Goal: Information Seeking & Learning: Learn about a topic

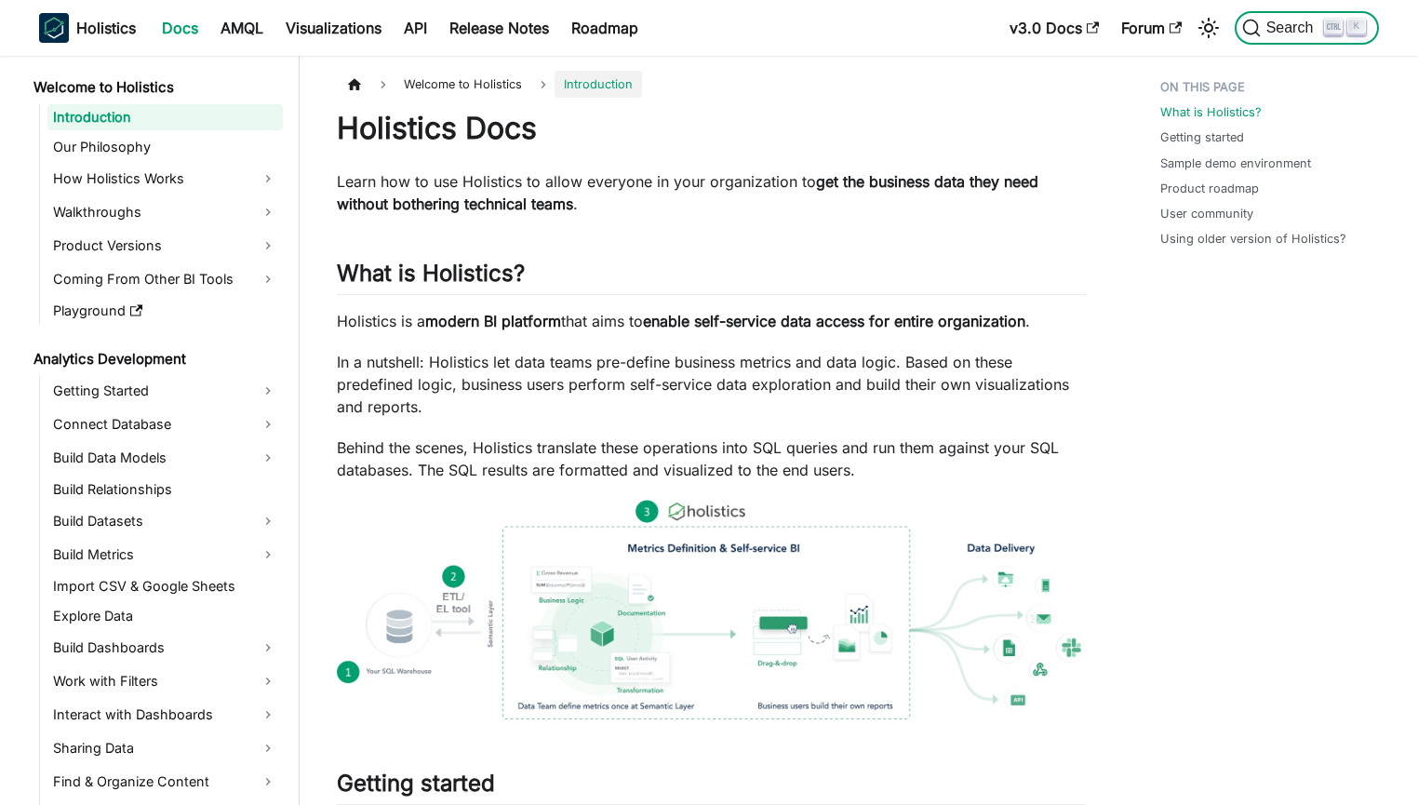
click at [1335, 31] on icon "Search (Ctrl+K)" at bounding box center [1334, 27] width 14 height 14
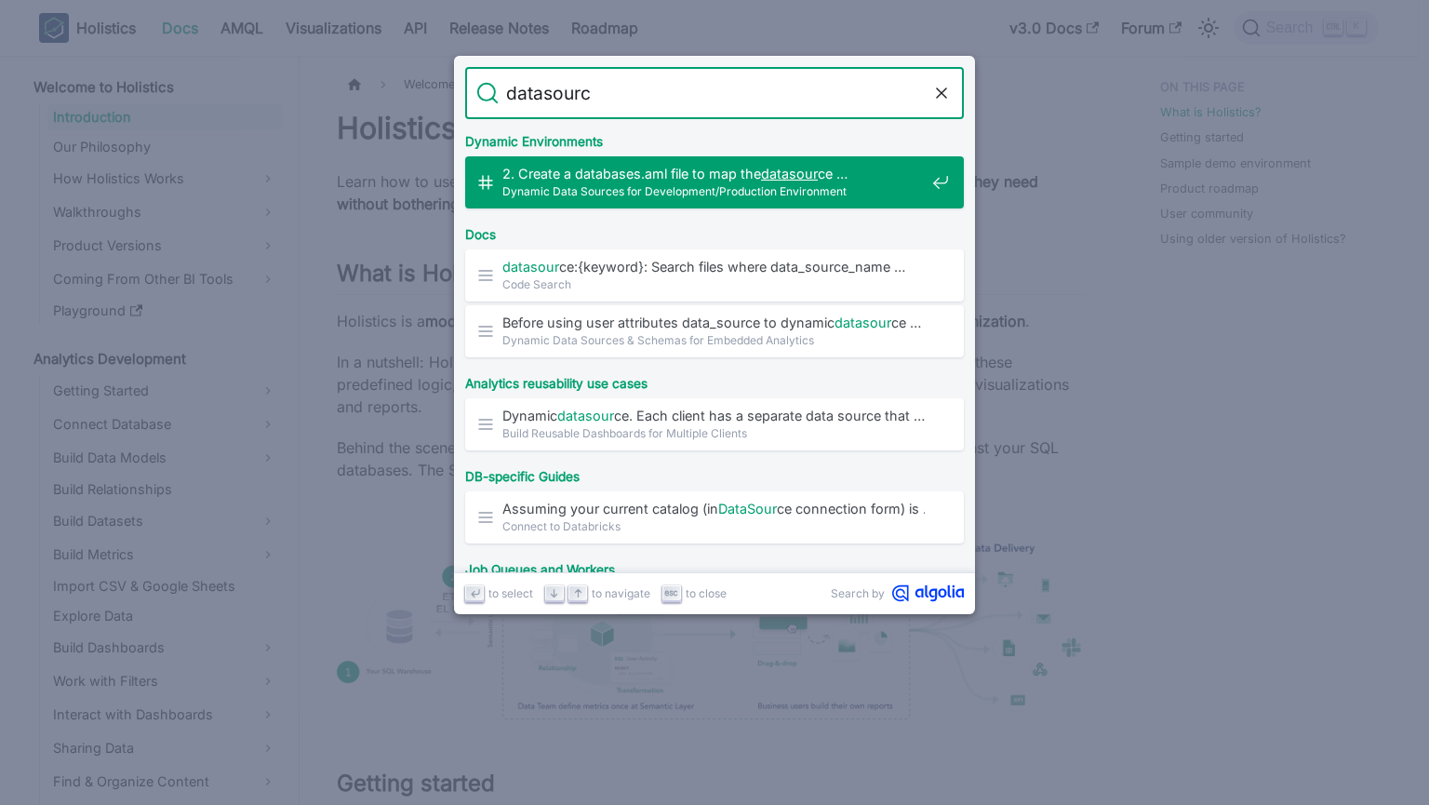
type input "datasource"
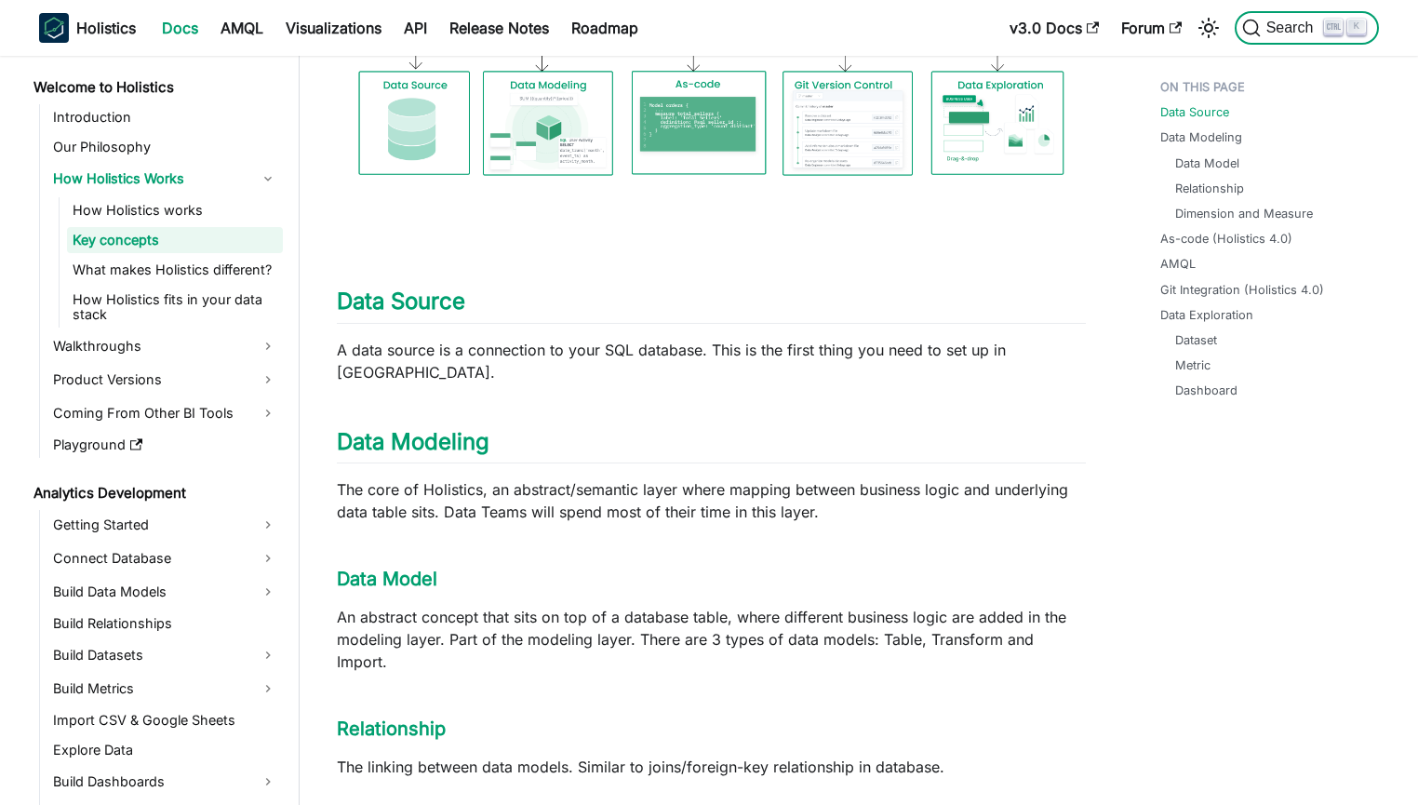
scroll to position [414, 0]
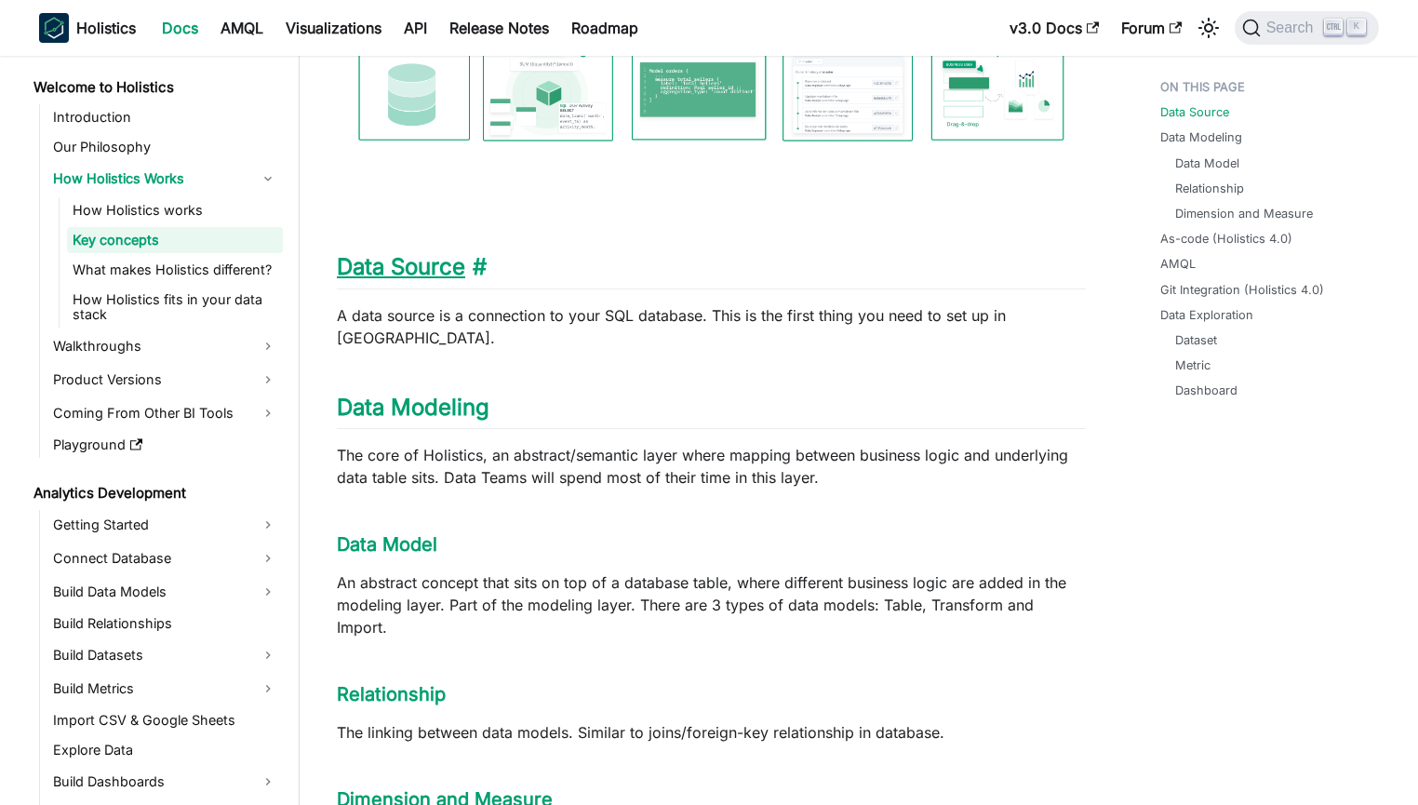
click at [431, 268] on link "Data Source" at bounding box center [401, 266] width 128 height 27
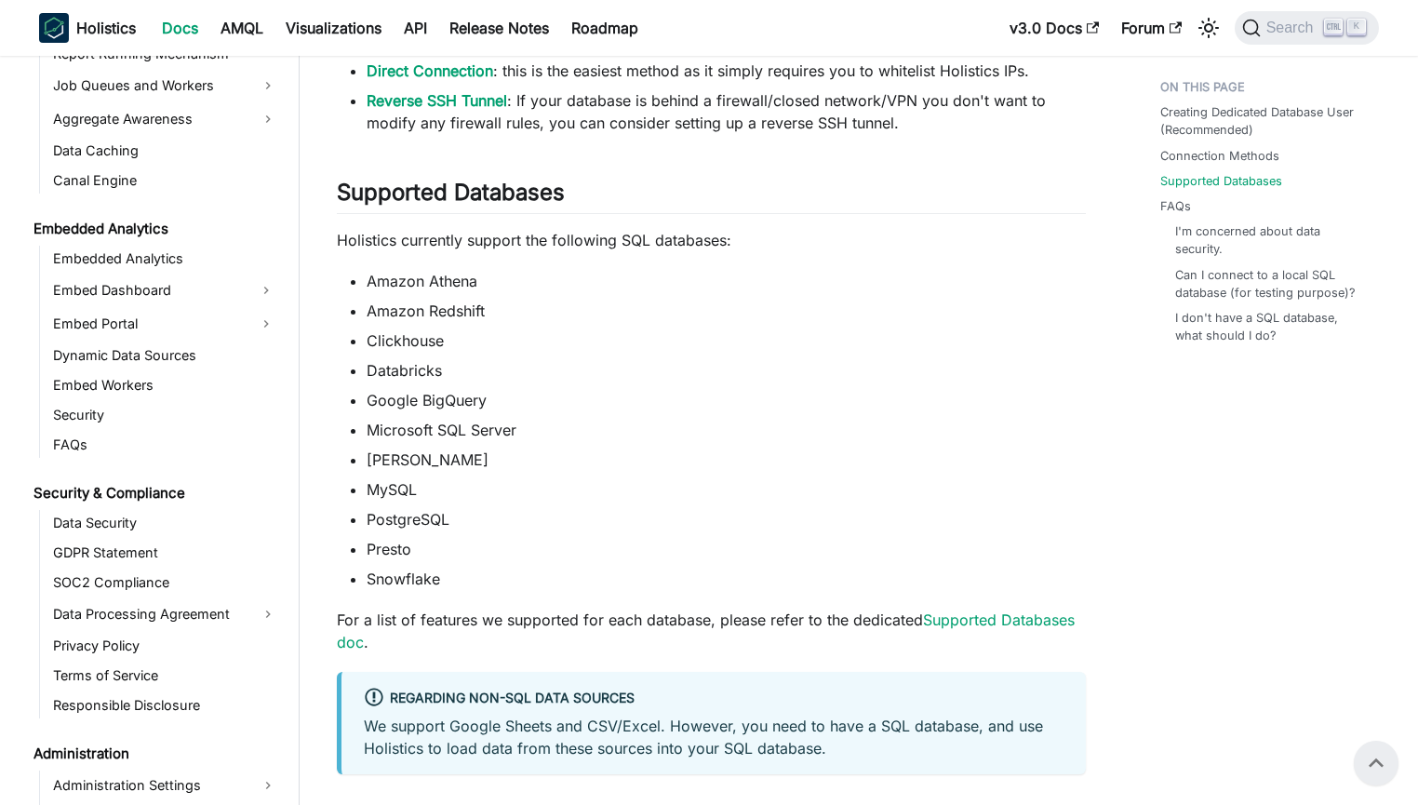
scroll to position [208, 0]
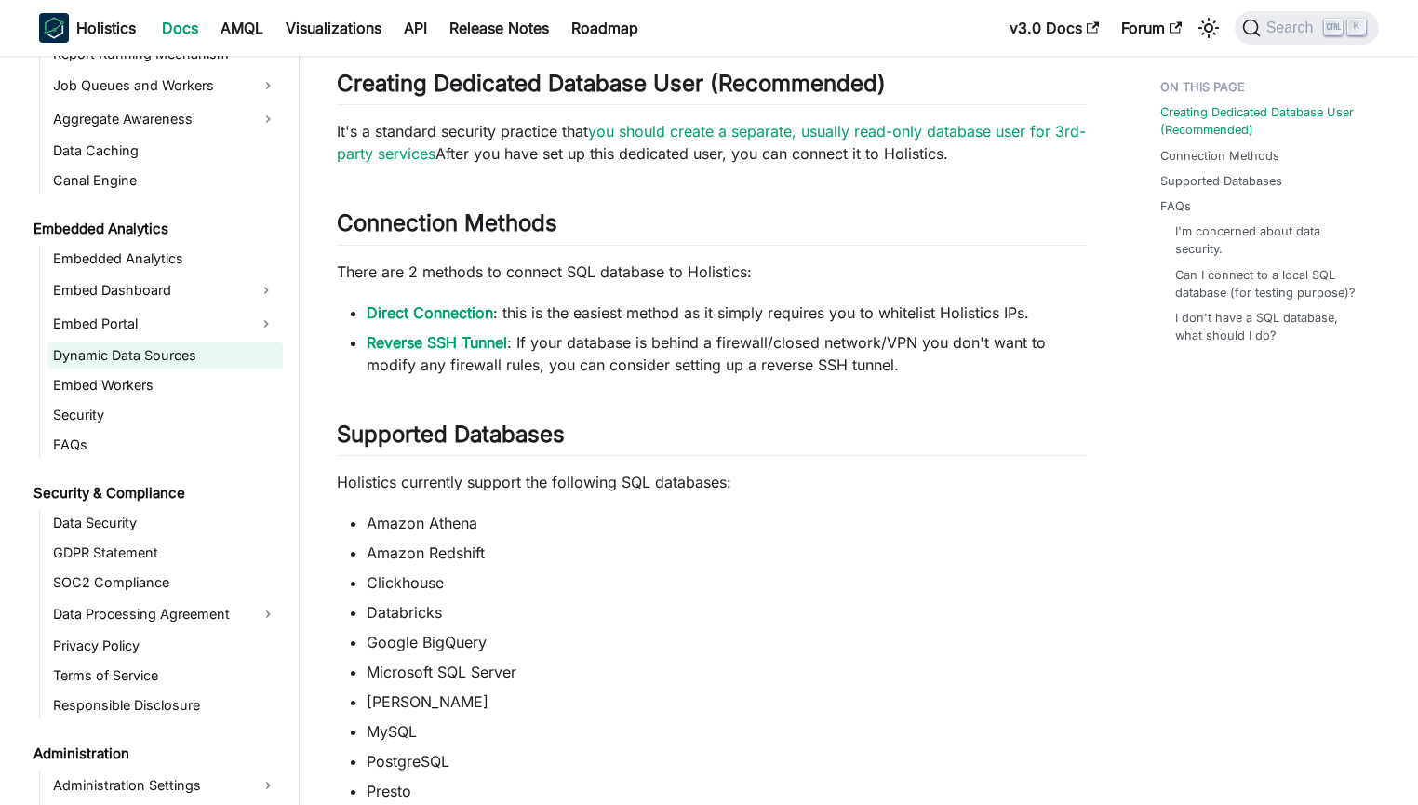
click at [126, 346] on link "Dynamic Data Sources" at bounding box center [164, 355] width 235 height 26
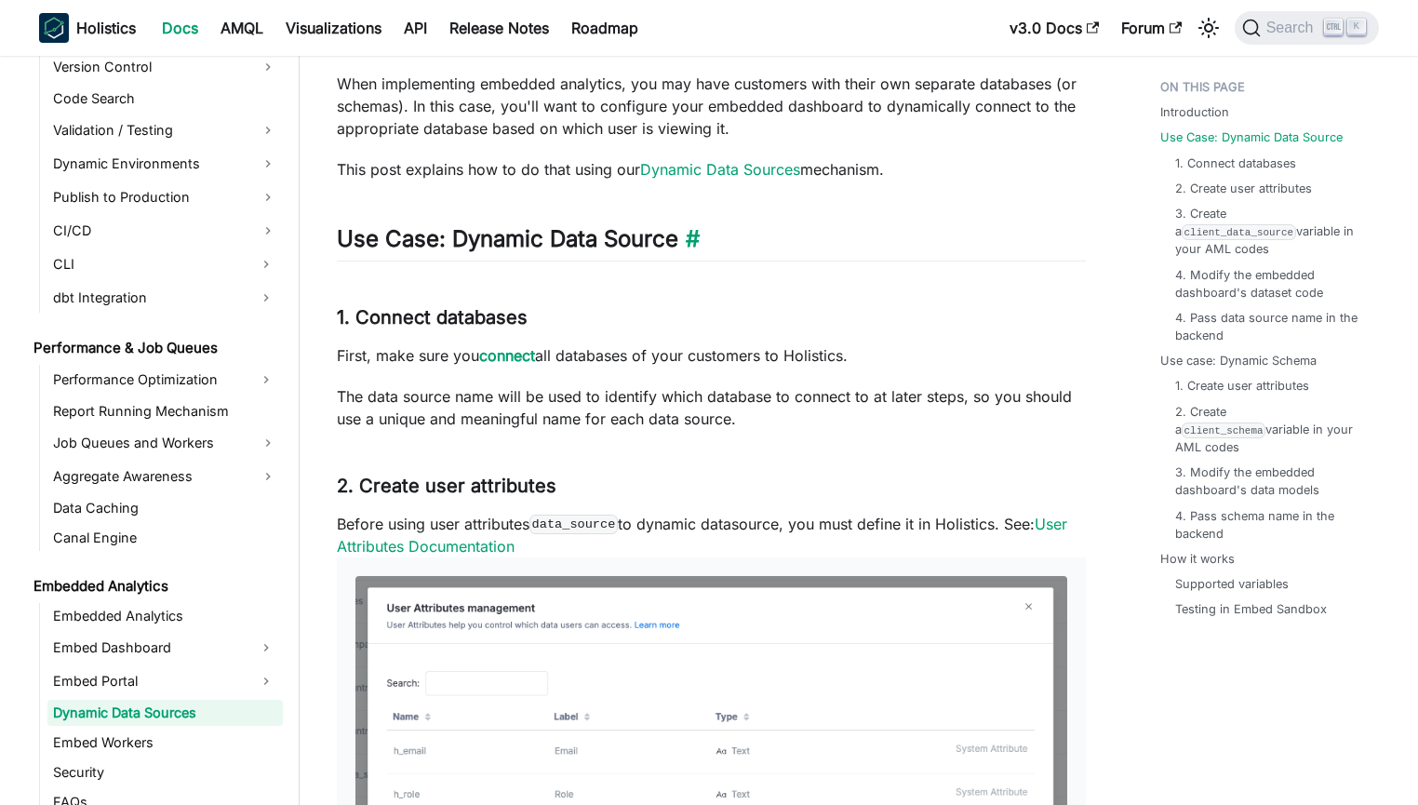
scroll to position [804, 0]
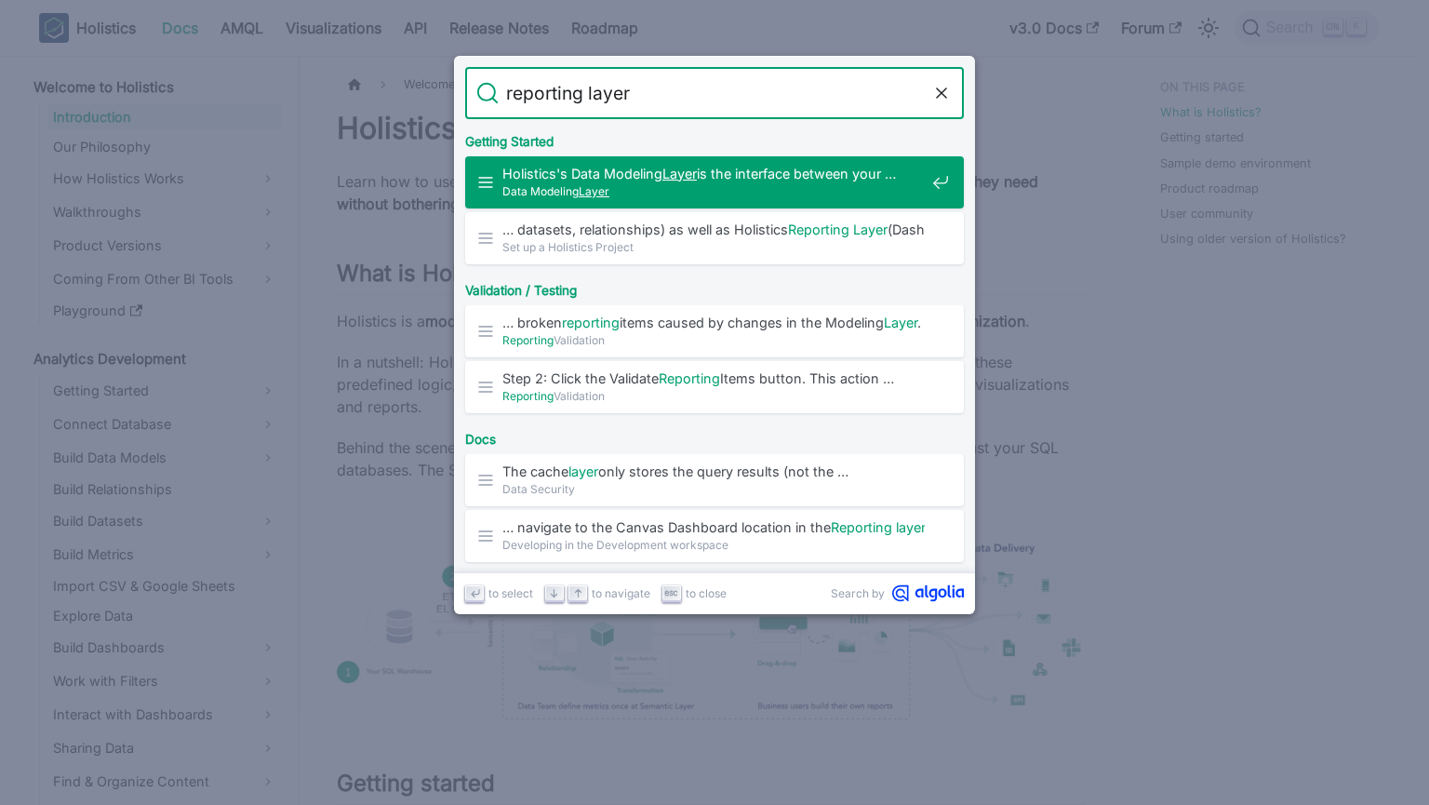
type input "reporting layer"
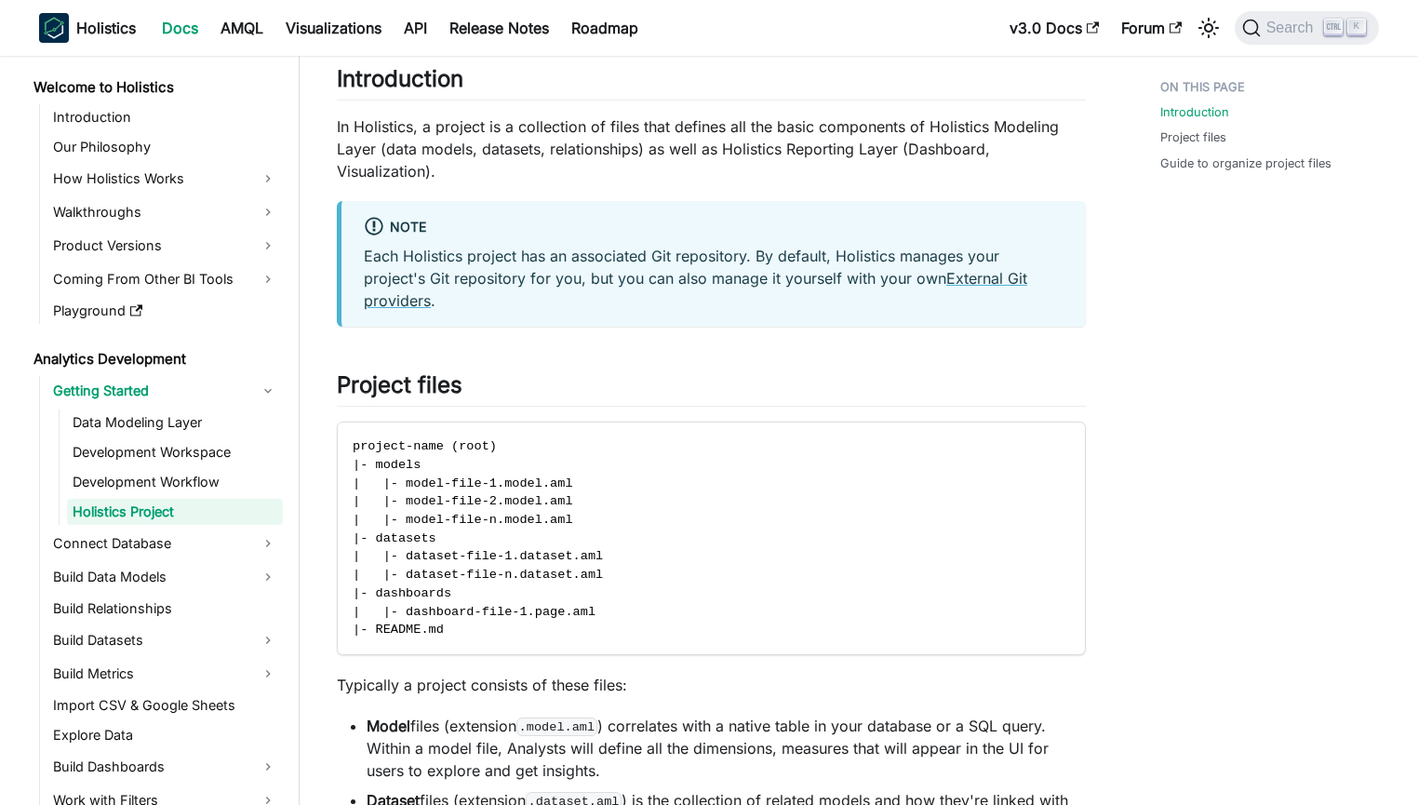
scroll to position [1541, 0]
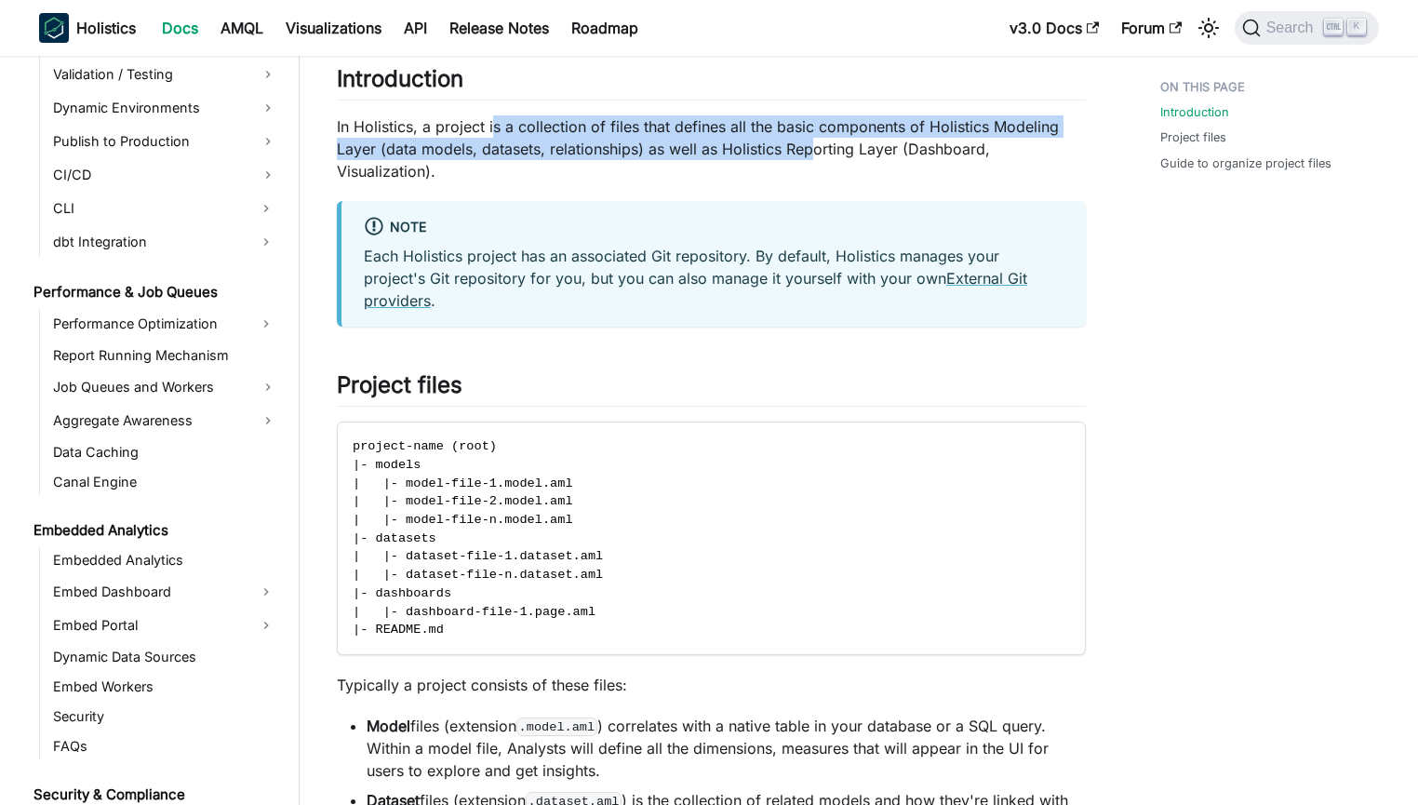
drag, startPoint x: 490, startPoint y: 130, endPoint x: 808, endPoint y: 149, distance: 318.8
click at [808, 149] on p "In Holistics, a project is a collection of files that defines all the basic com…" at bounding box center [711, 148] width 749 height 67
click at [806, 149] on p "In Holistics, a project is a collection of files that defines all the basic com…" at bounding box center [711, 148] width 749 height 67
drag, startPoint x: 483, startPoint y: 131, endPoint x: 1126, endPoint y: 172, distance: 644.4
click at [1126, 172] on div "Analytics Development Getting Started Holistics Project On this page Set up a H…" at bounding box center [849, 739] width 1098 height 1590
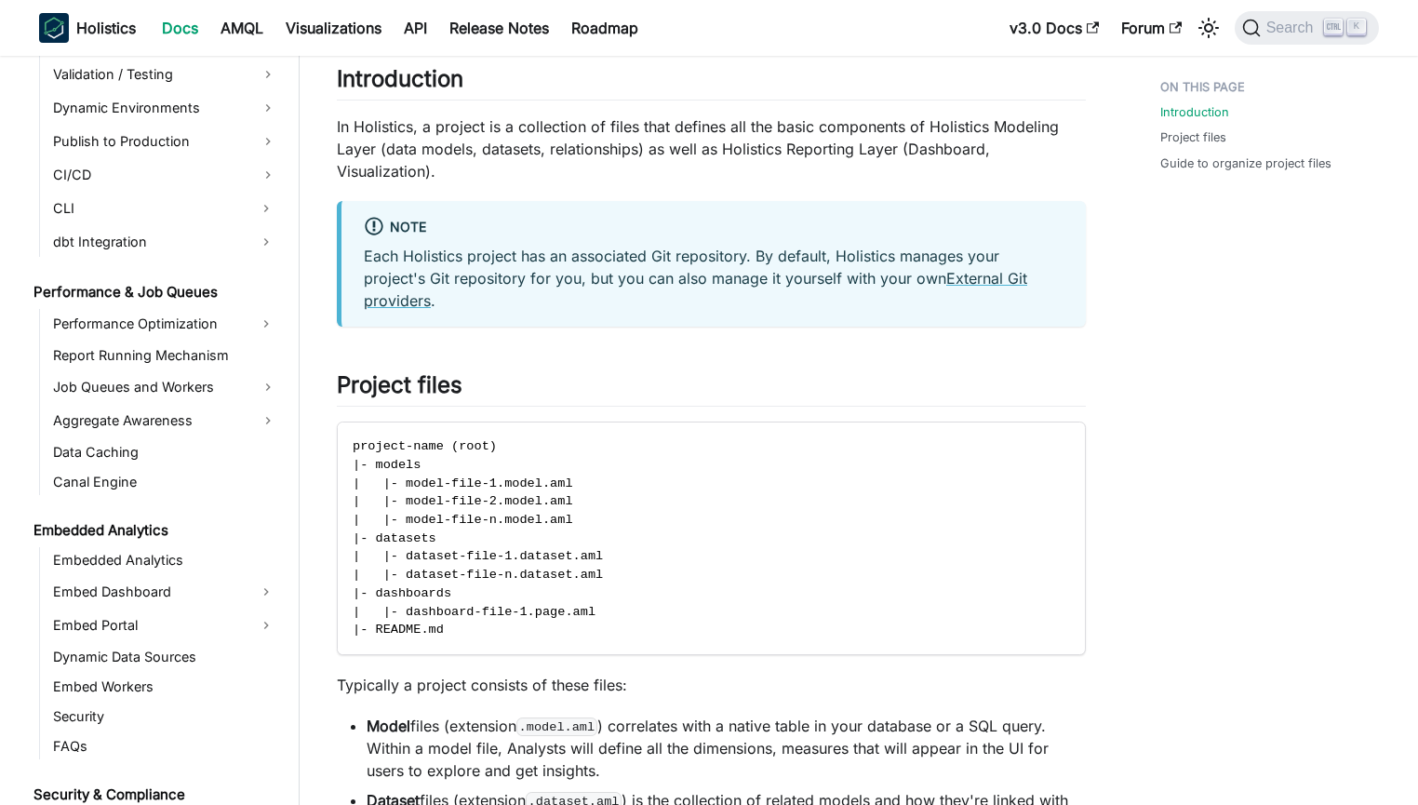
click at [1126, 172] on div "Introduction Project files Guide to organize project files" at bounding box center [1260, 739] width 275 height 1590
click at [1106, 174] on div "Analytics Development Getting Started Holistics Project On this page Set up a H…" at bounding box center [712, 739] width 824 height 1590
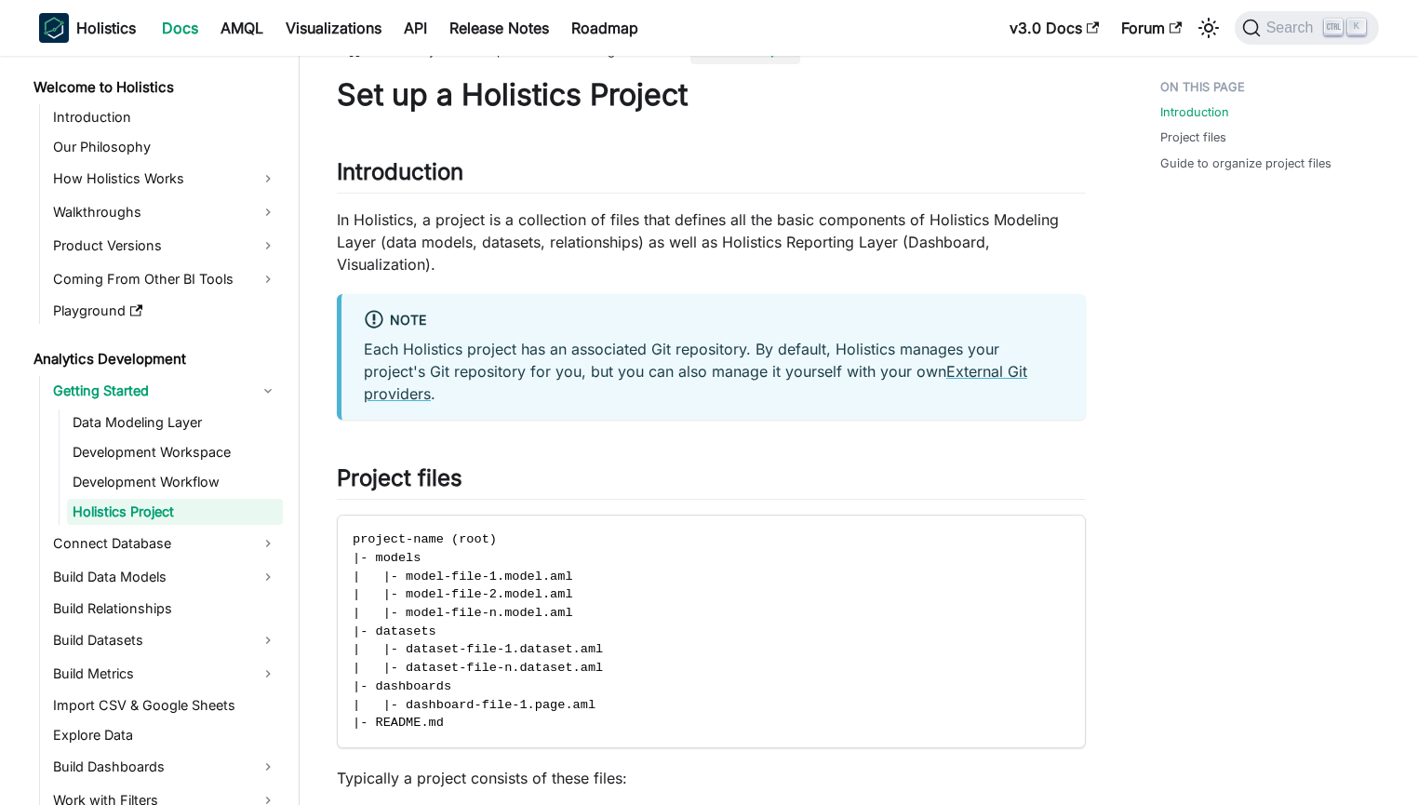
scroll to position [0, 0]
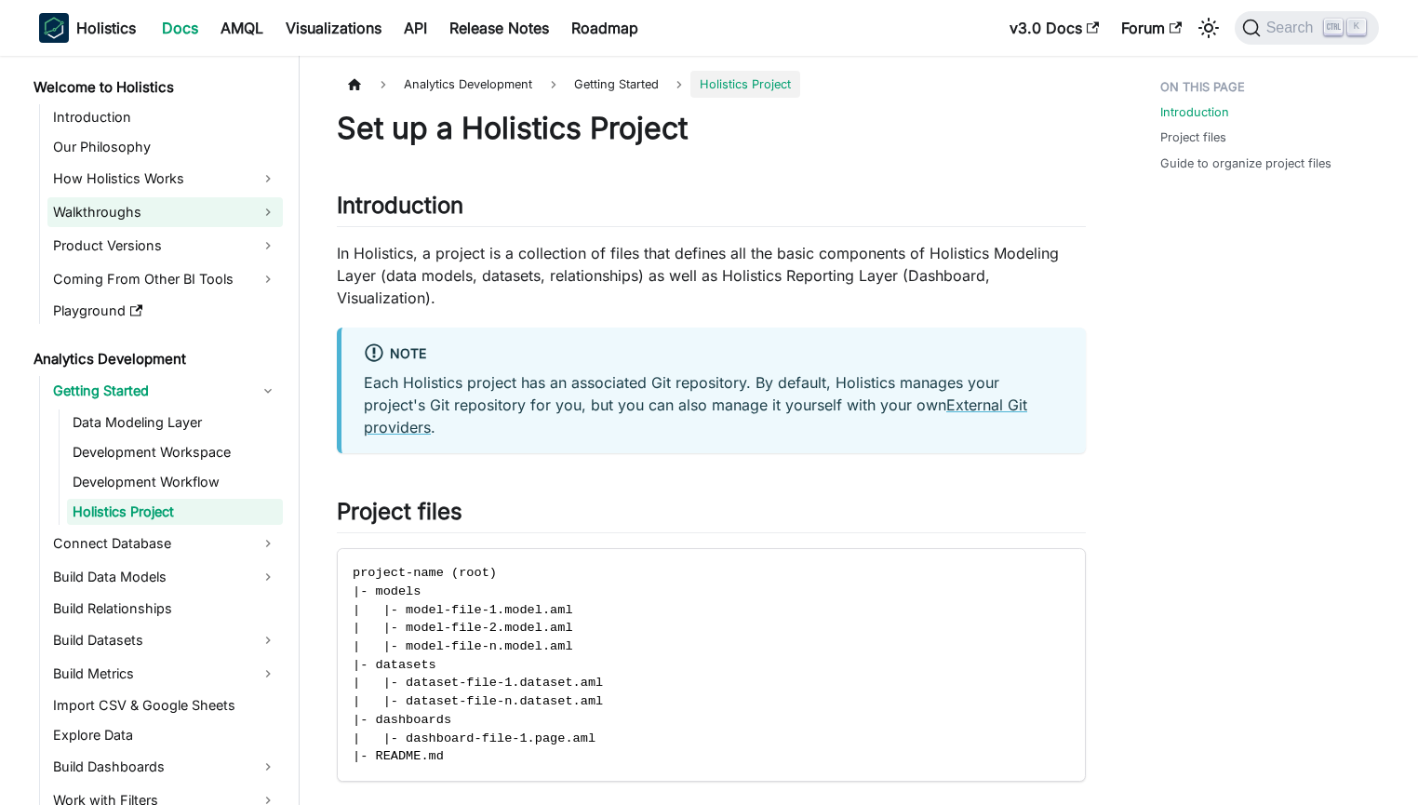
click at [233, 214] on link "Walkthroughs" at bounding box center [164, 212] width 235 height 30
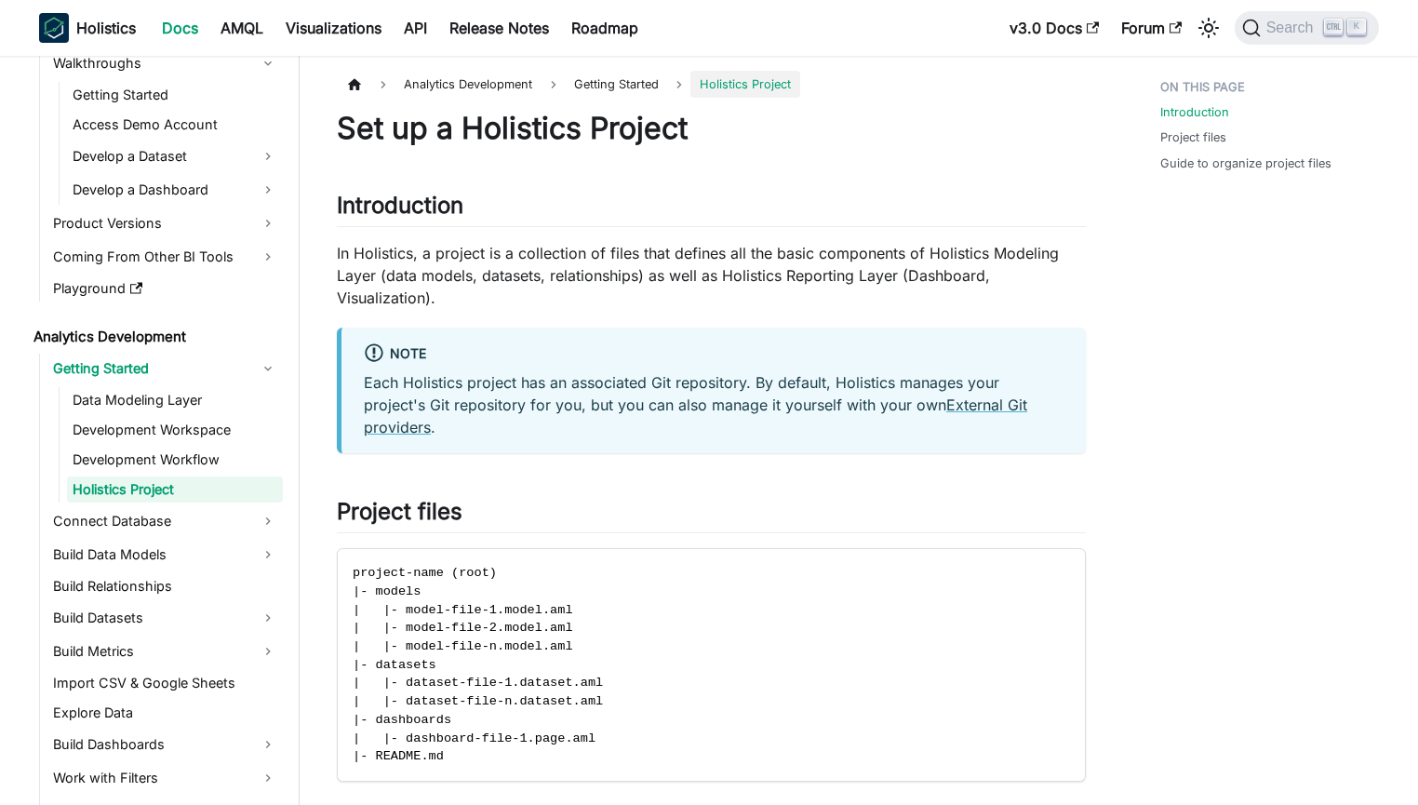
scroll to position [179, 0]
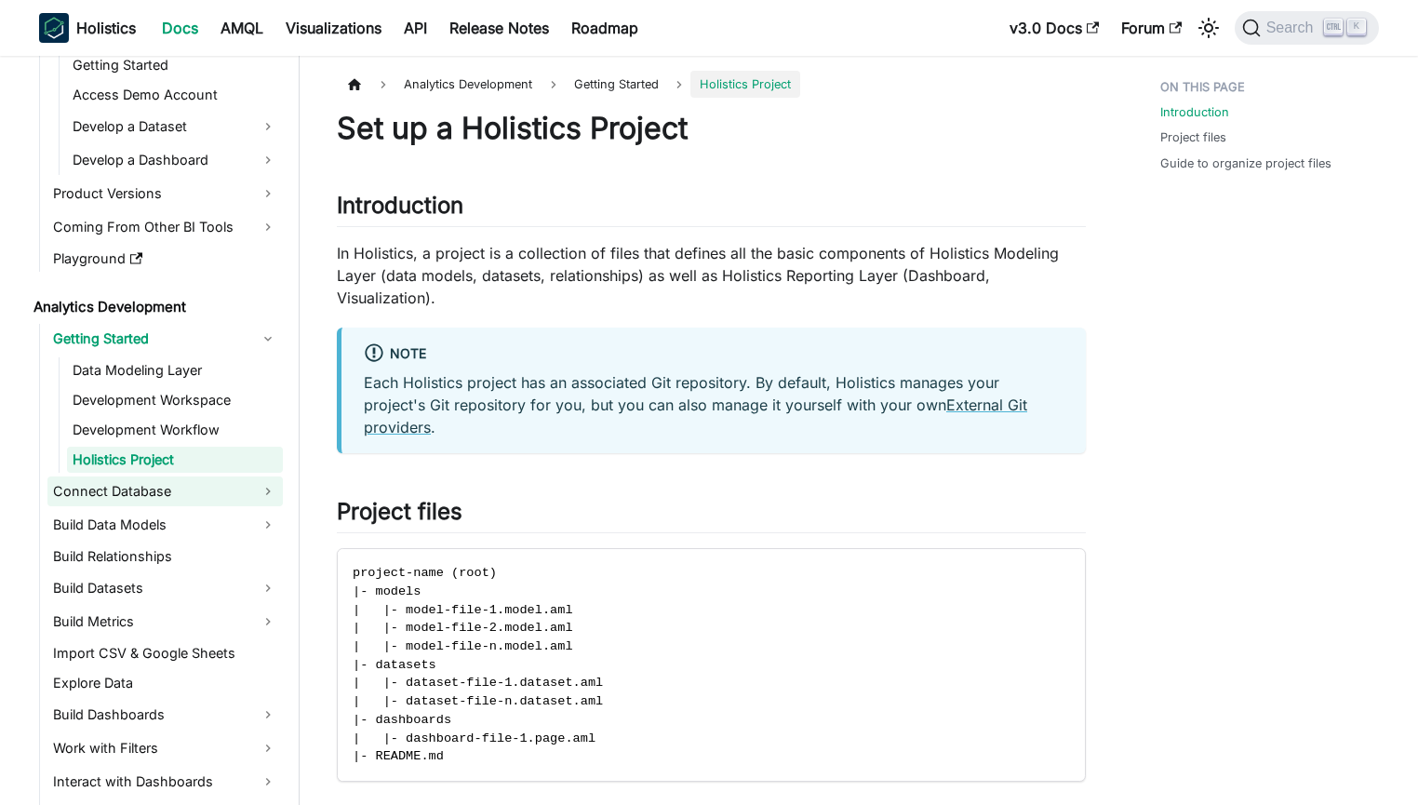
click at [261, 491] on link "Connect Database" at bounding box center [164, 491] width 235 height 30
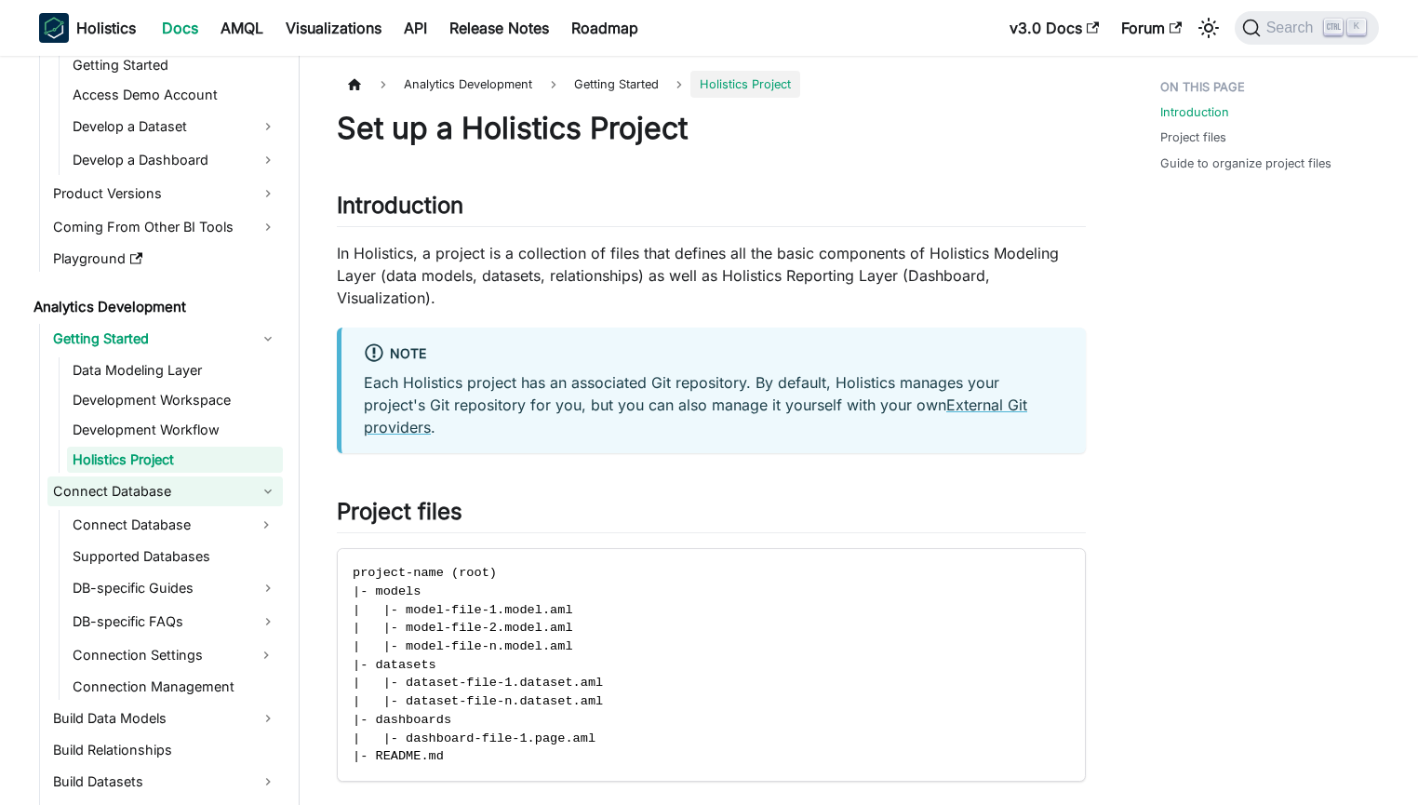
click at [261, 491] on link "Connect Database" at bounding box center [164, 491] width 235 height 30
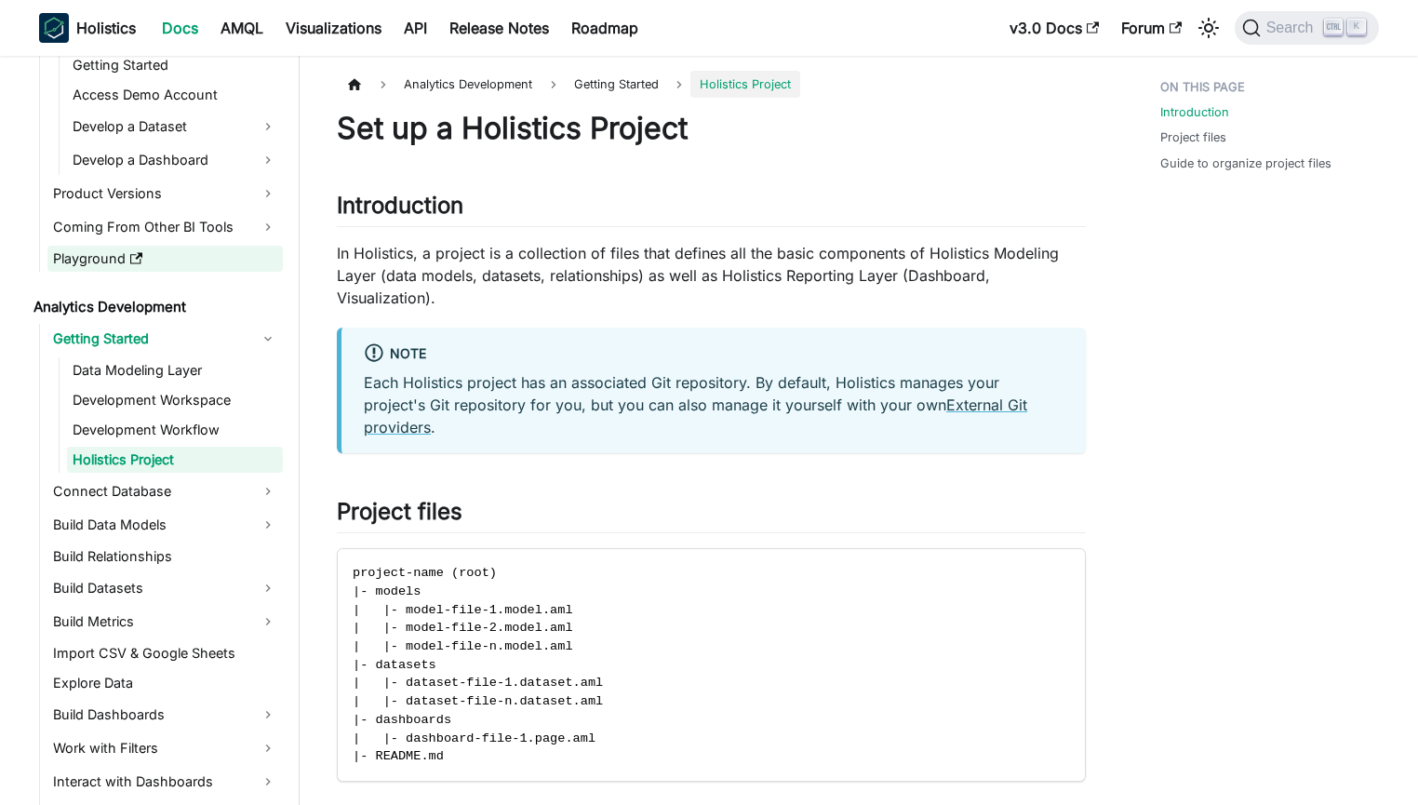
scroll to position [0, 0]
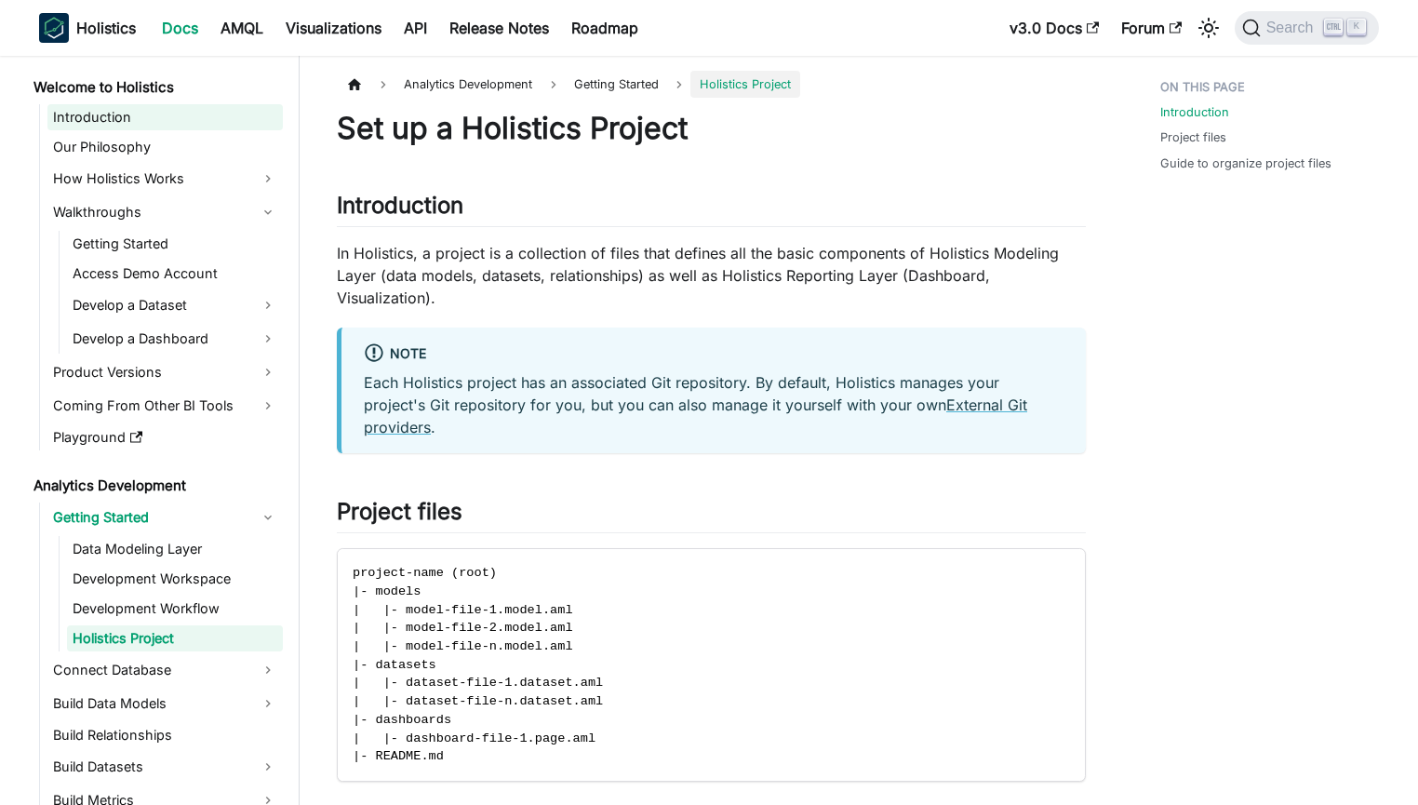
click at [175, 128] on link "Introduction" at bounding box center [164, 117] width 235 height 26
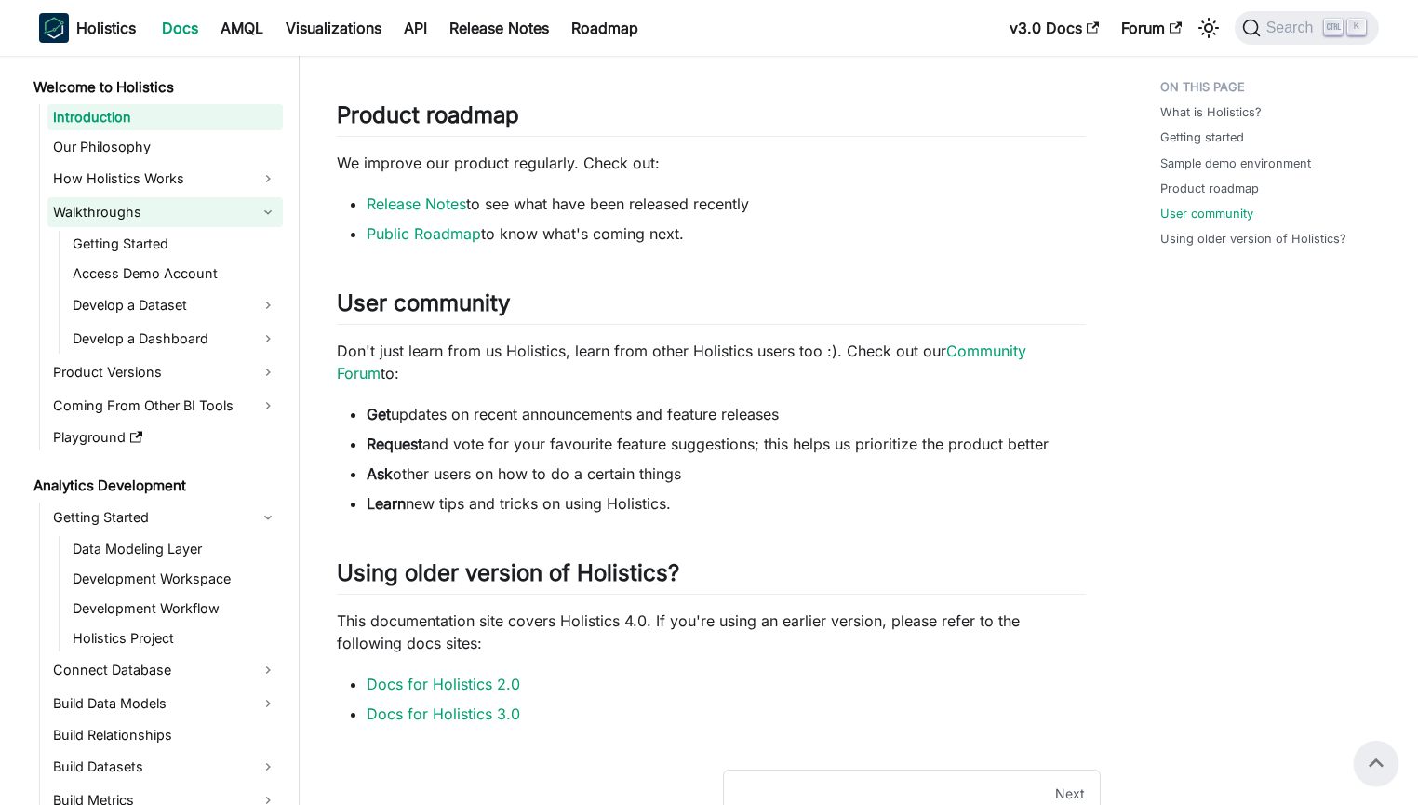
scroll to position [780, 0]
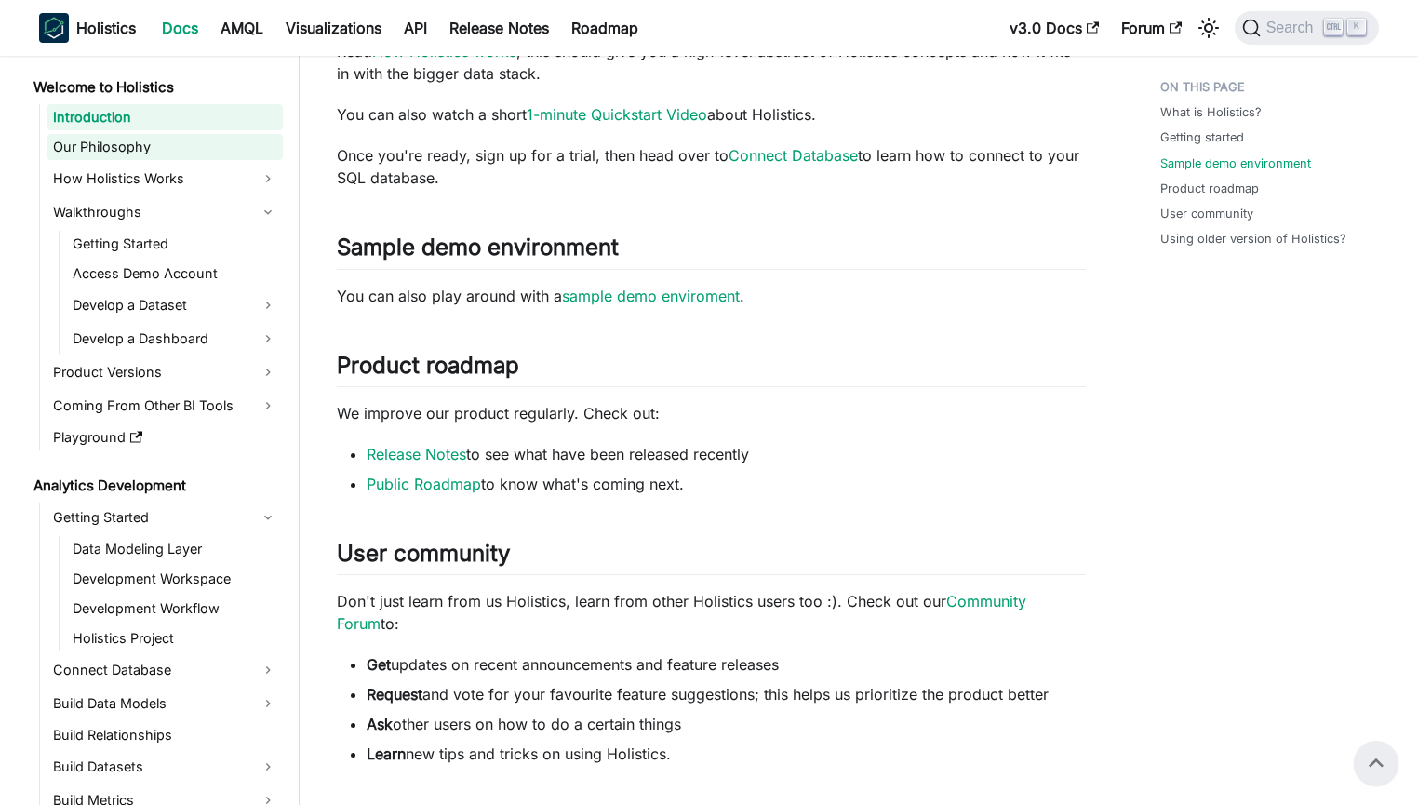
click at [173, 145] on link "Our Philosophy" at bounding box center [164, 147] width 235 height 26
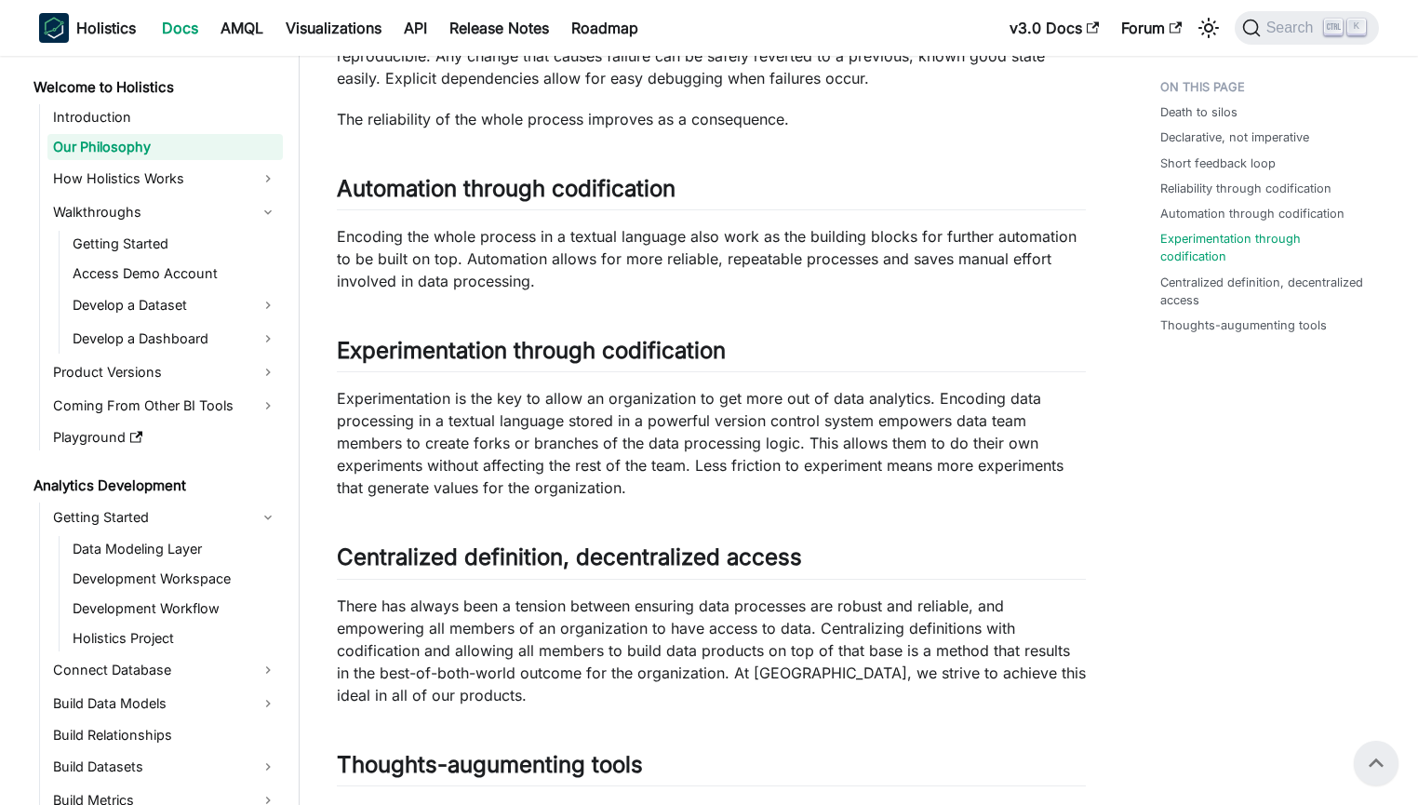
scroll to position [990, 0]
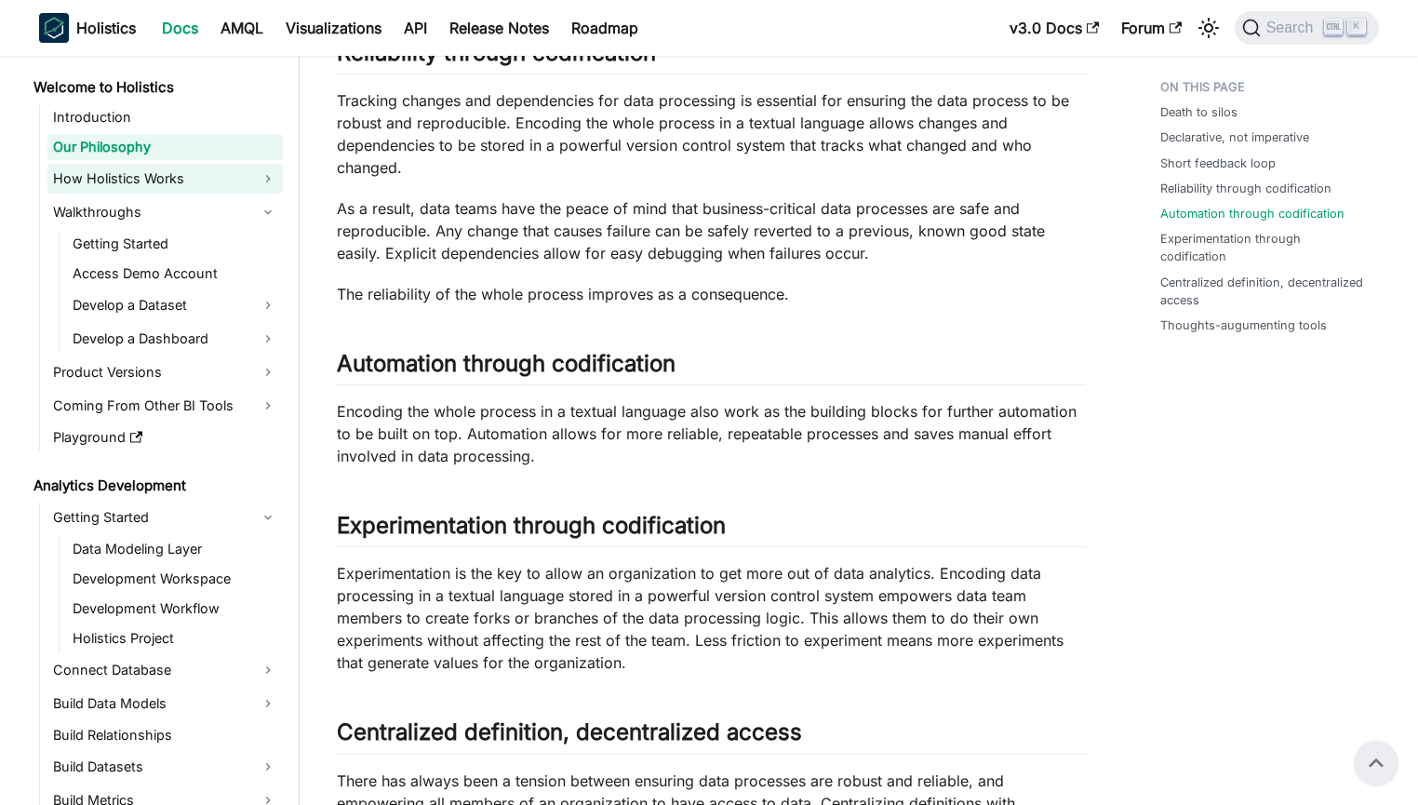
click at [101, 174] on link "How Holistics Works" at bounding box center [164, 179] width 235 height 30
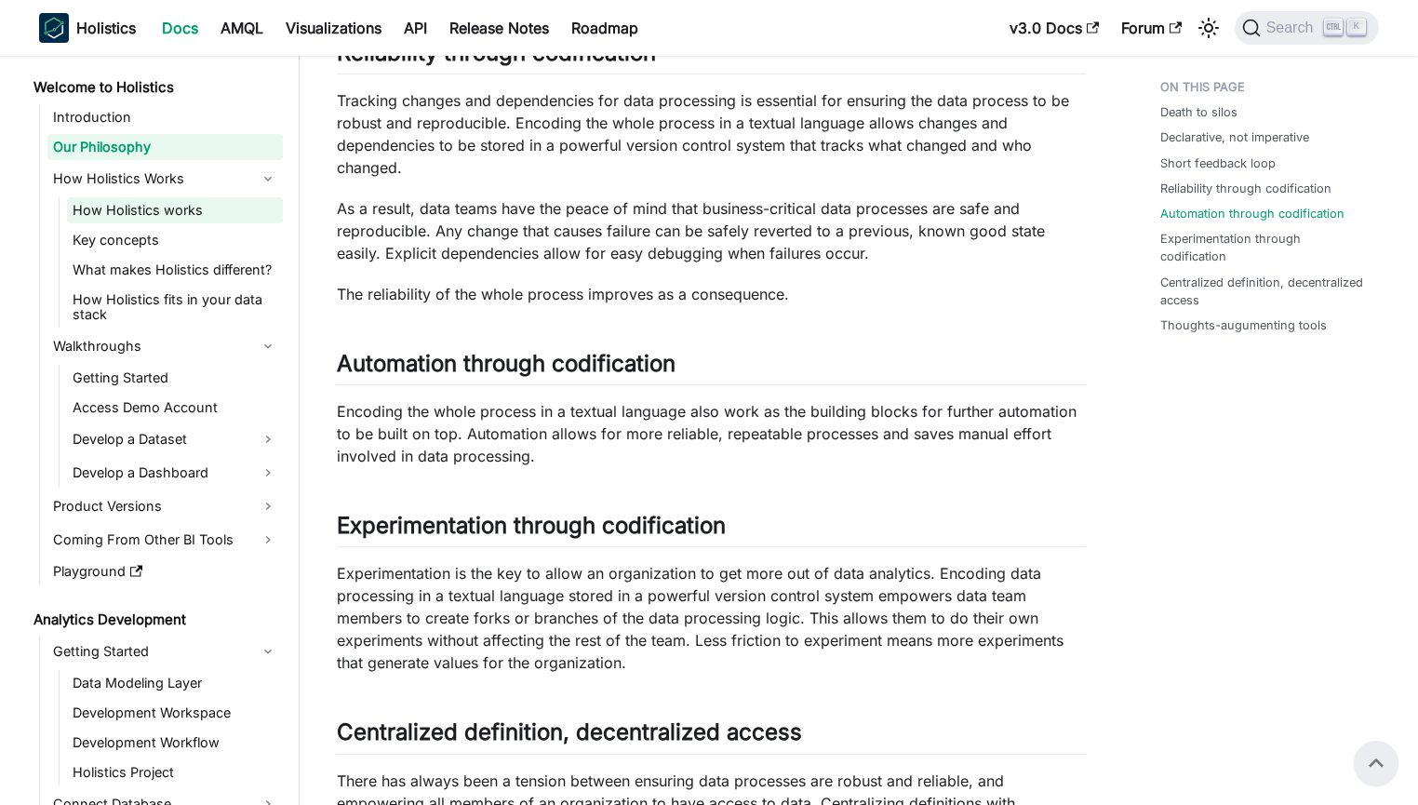
click at [190, 220] on link "How Holistics works" at bounding box center [175, 210] width 216 height 26
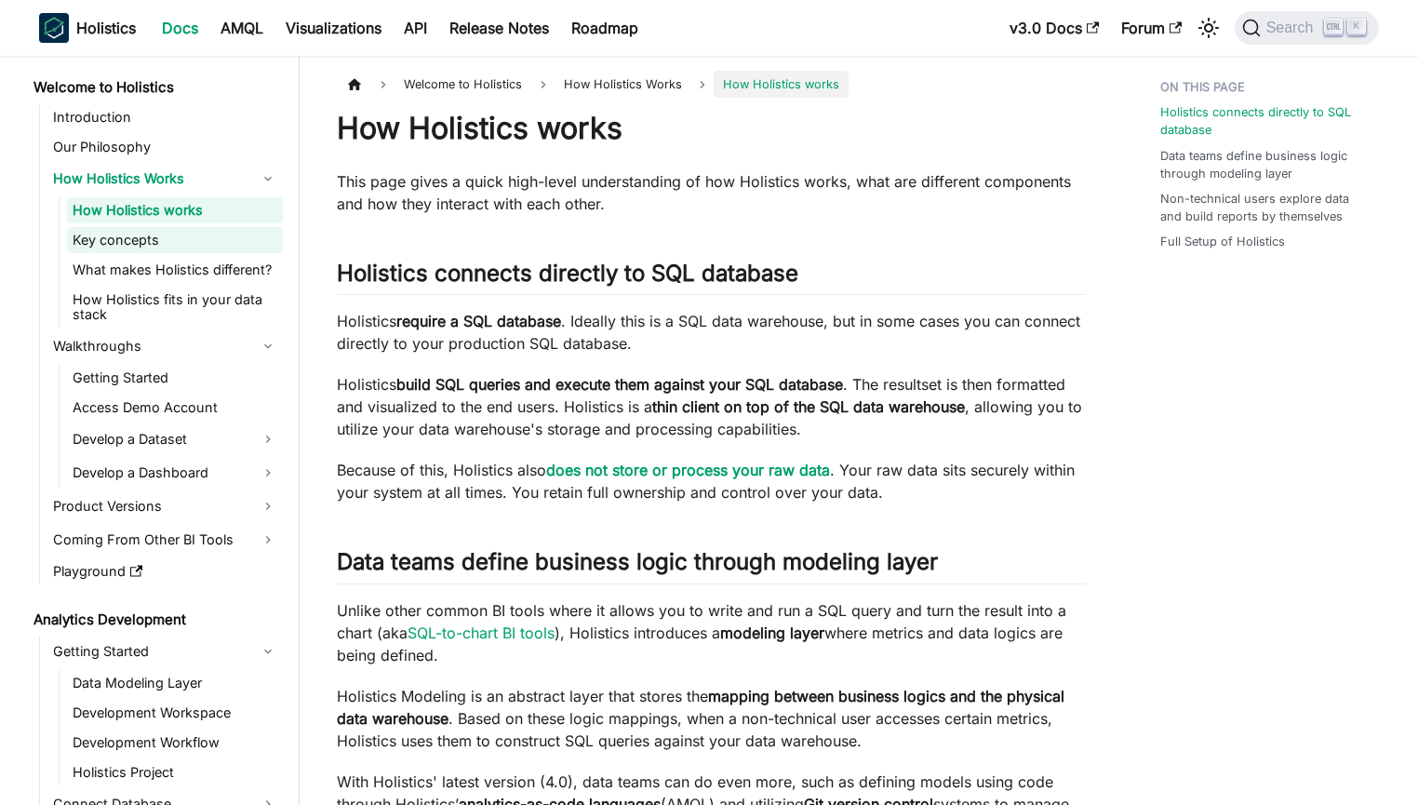
click at [192, 245] on link "Key concepts" at bounding box center [175, 240] width 216 height 26
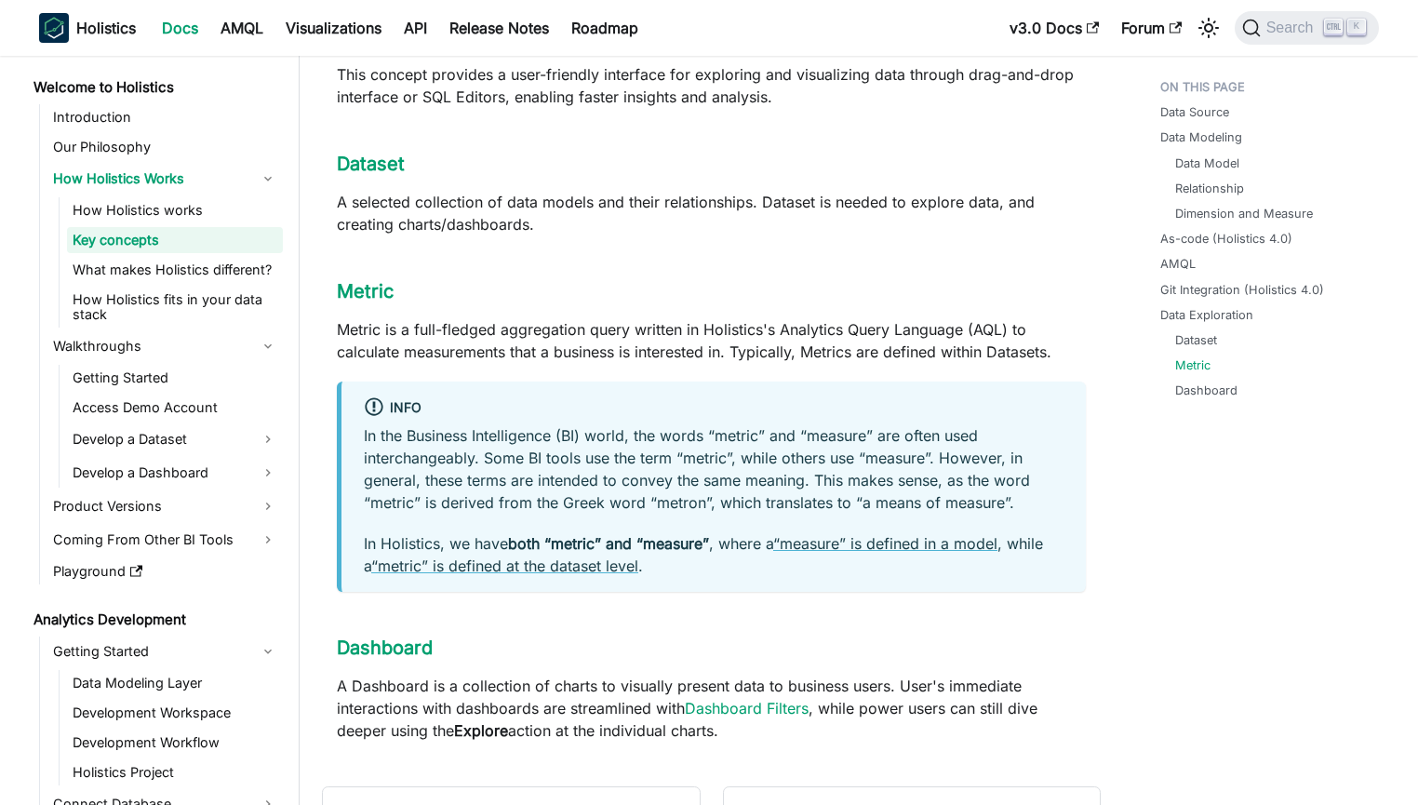
scroll to position [2062, 0]
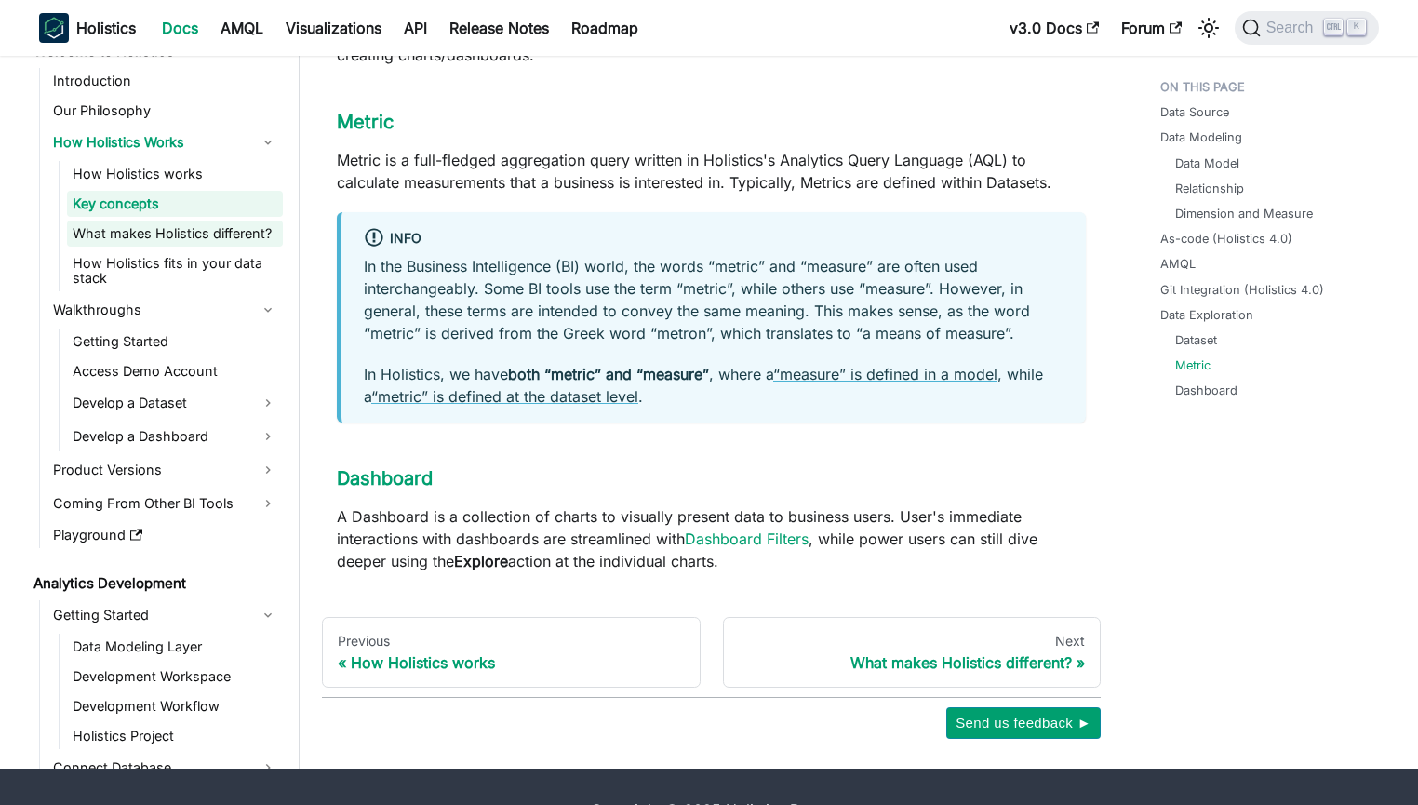
click at [179, 221] on link "What makes Holistics different?" at bounding box center [175, 234] width 216 height 26
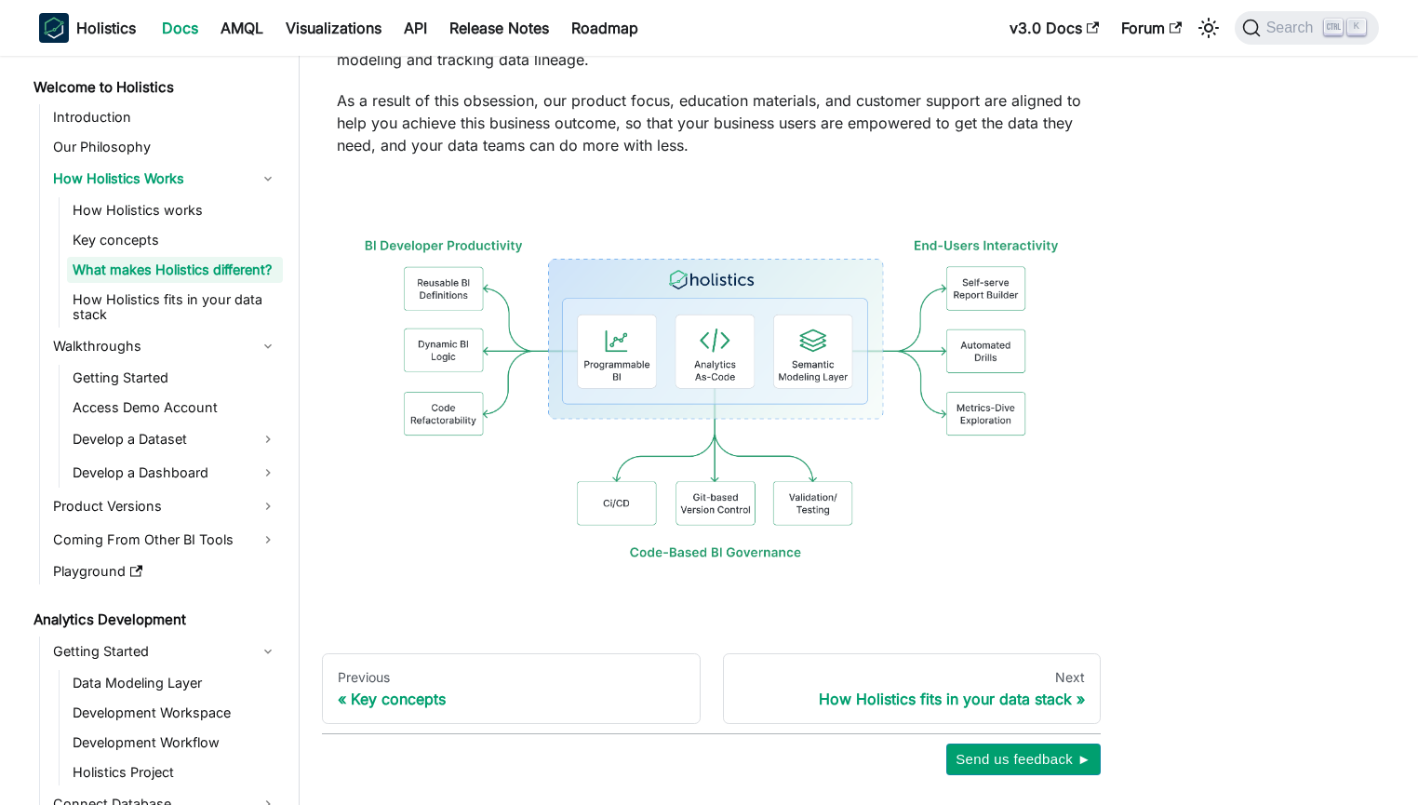
scroll to position [447, 0]
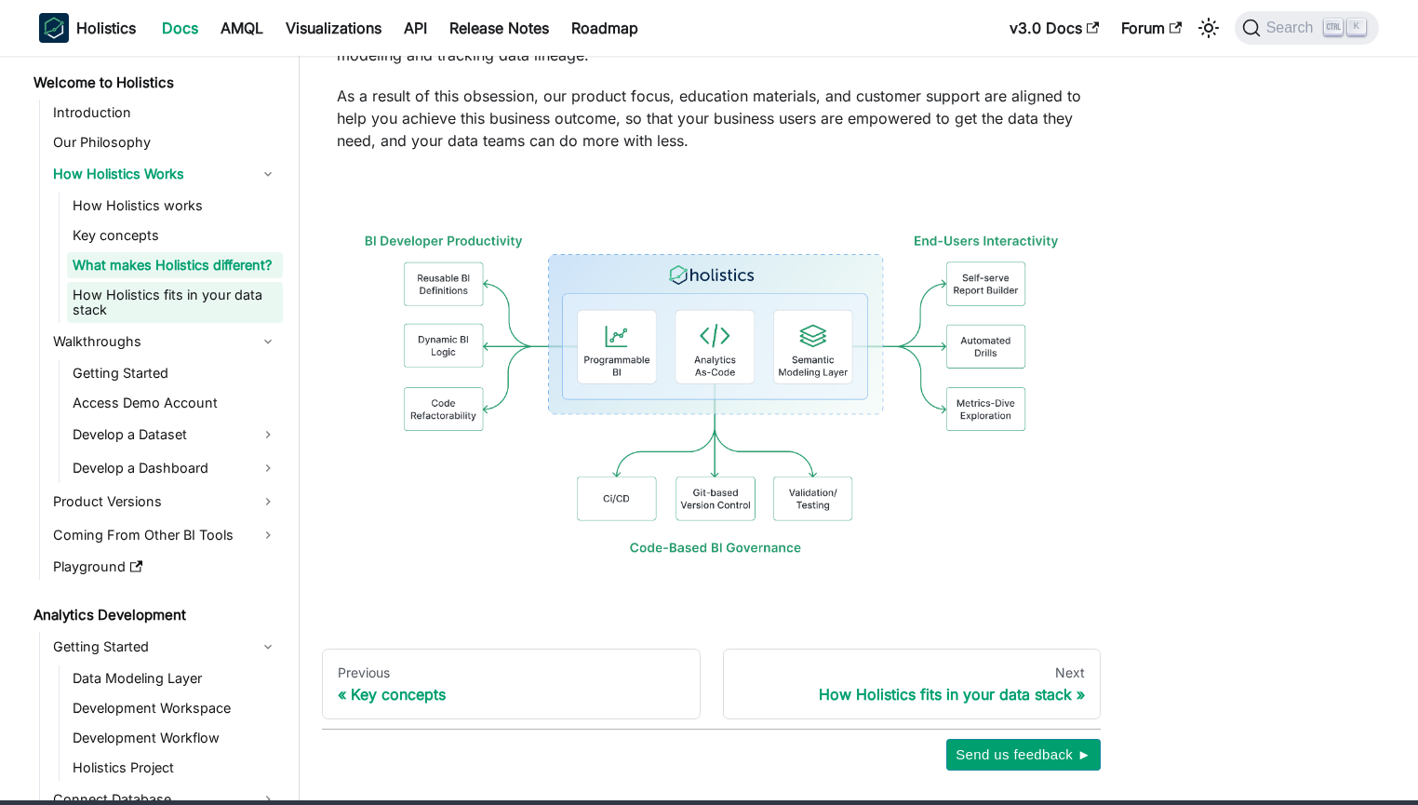
click at [171, 293] on link "How Holistics fits in your data stack" at bounding box center [175, 302] width 216 height 41
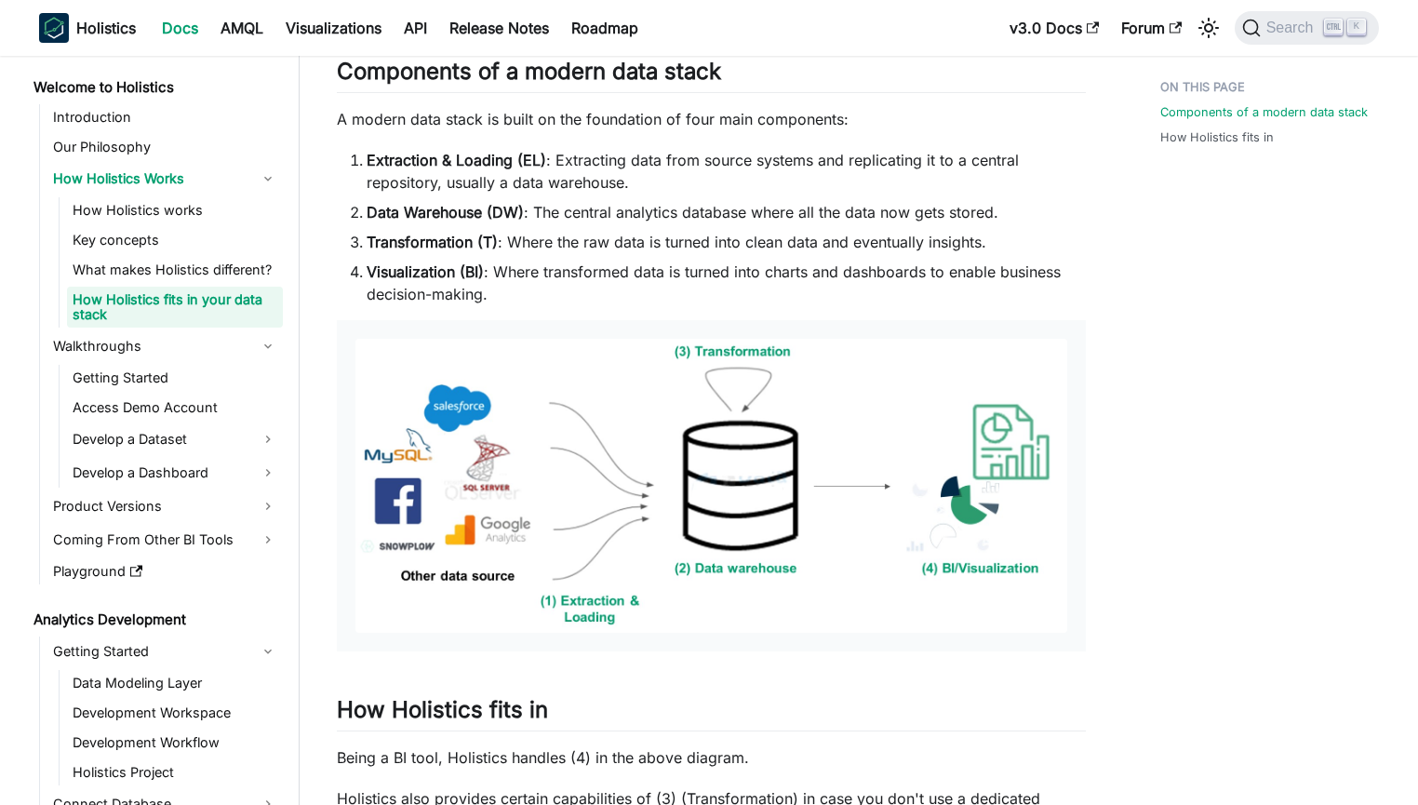
scroll to position [187, 0]
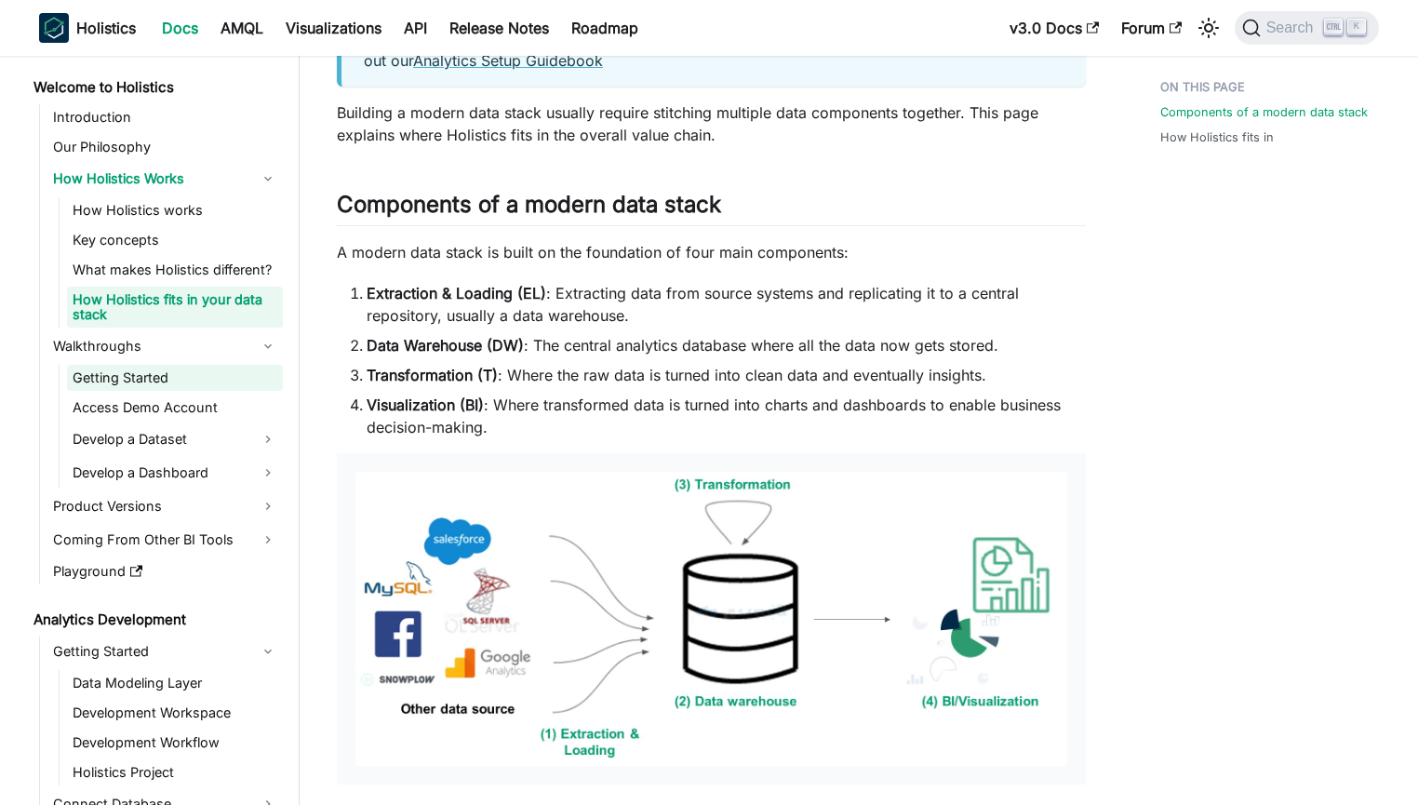
click at [181, 376] on link "Getting Started" at bounding box center [175, 378] width 216 height 26
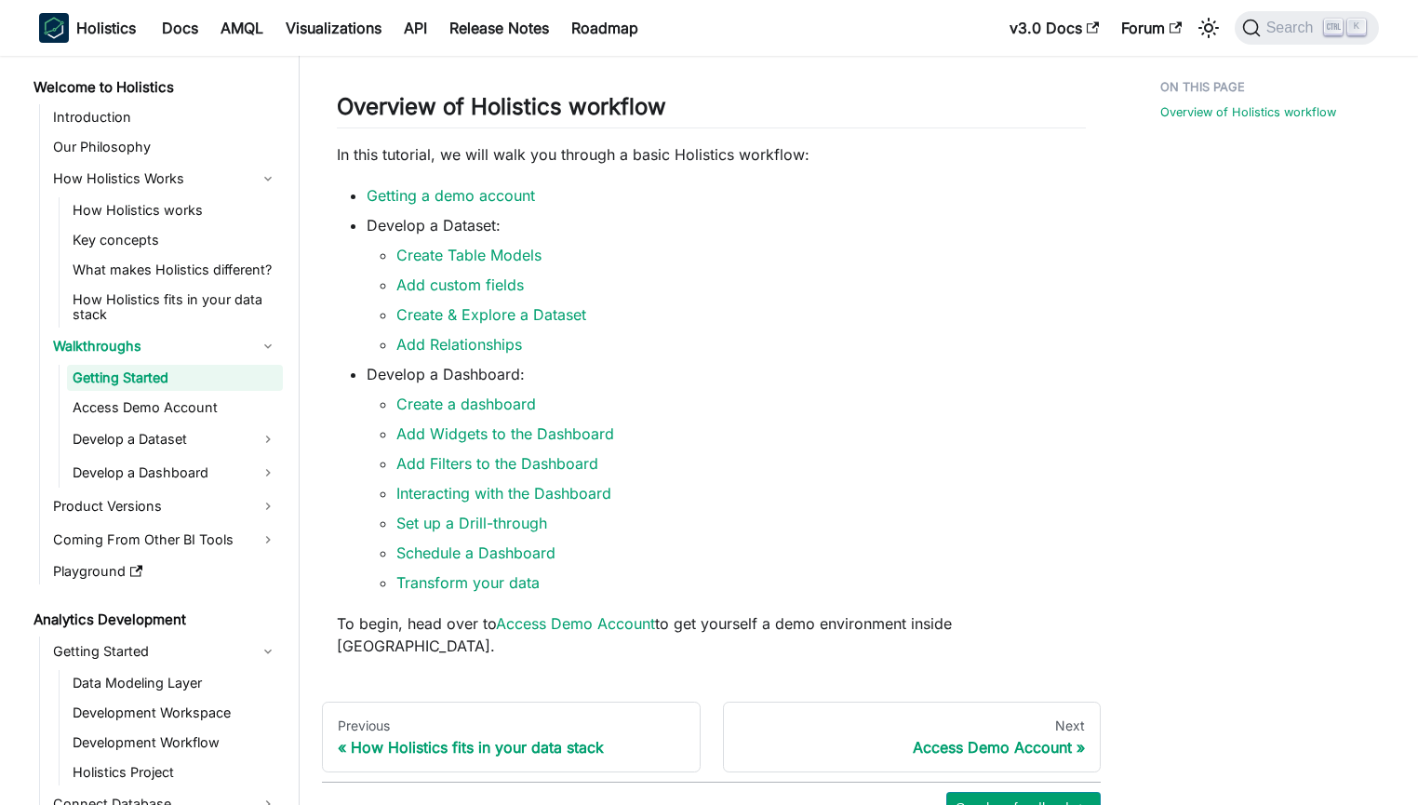
scroll to position [199, 0]
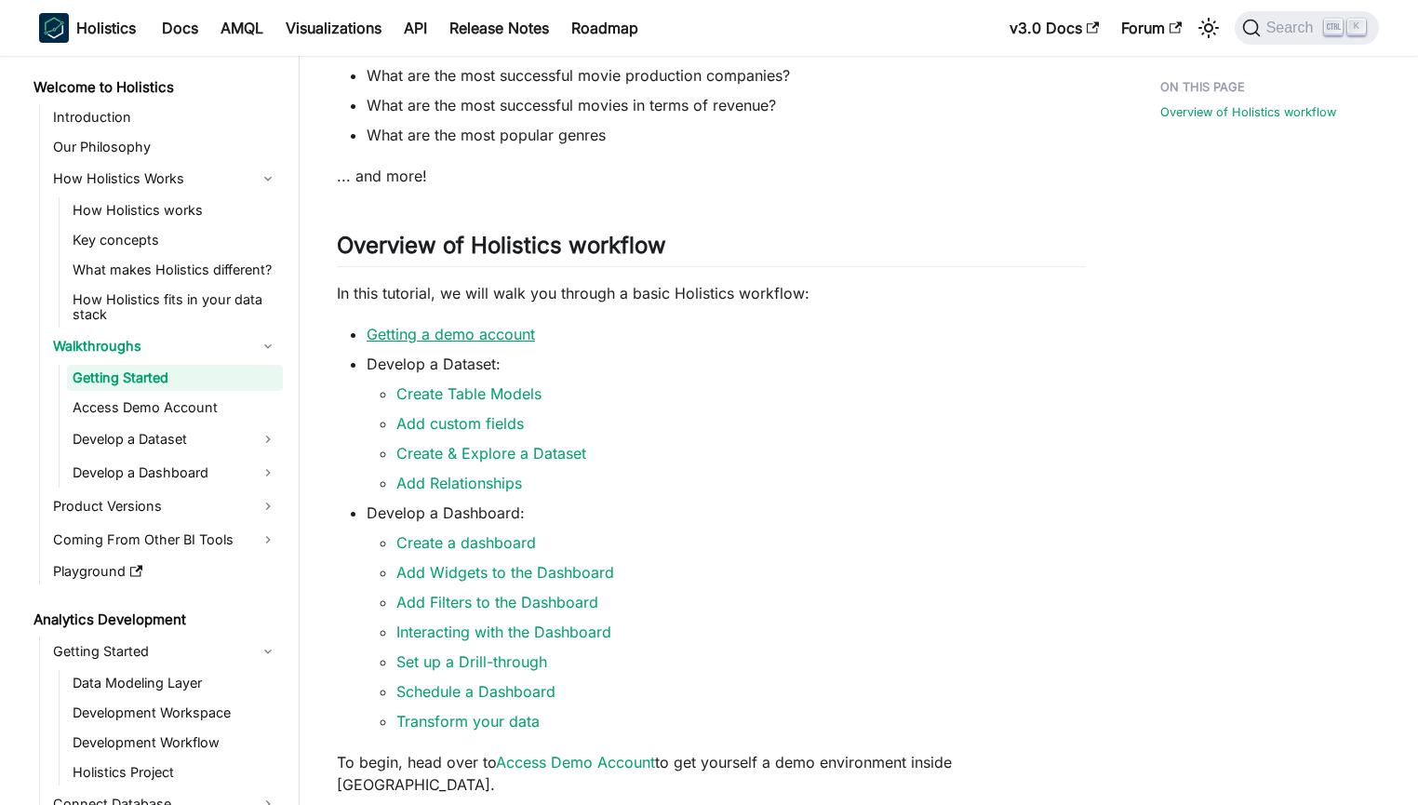
click at [463, 343] on link "Getting a demo account" at bounding box center [451, 334] width 168 height 19
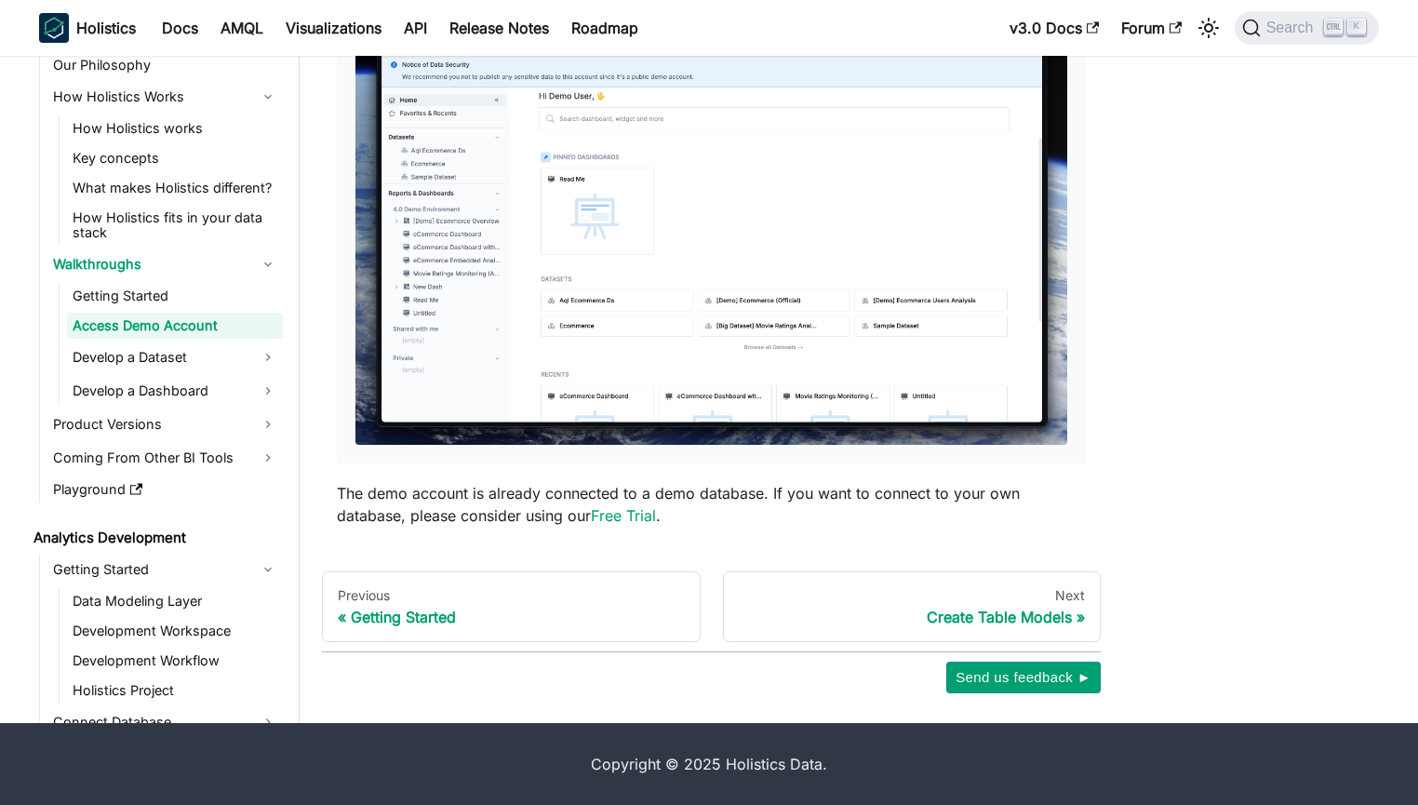
scroll to position [357, 0]
click at [221, 368] on link "Develop a Dataset" at bounding box center [175, 357] width 216 height 30
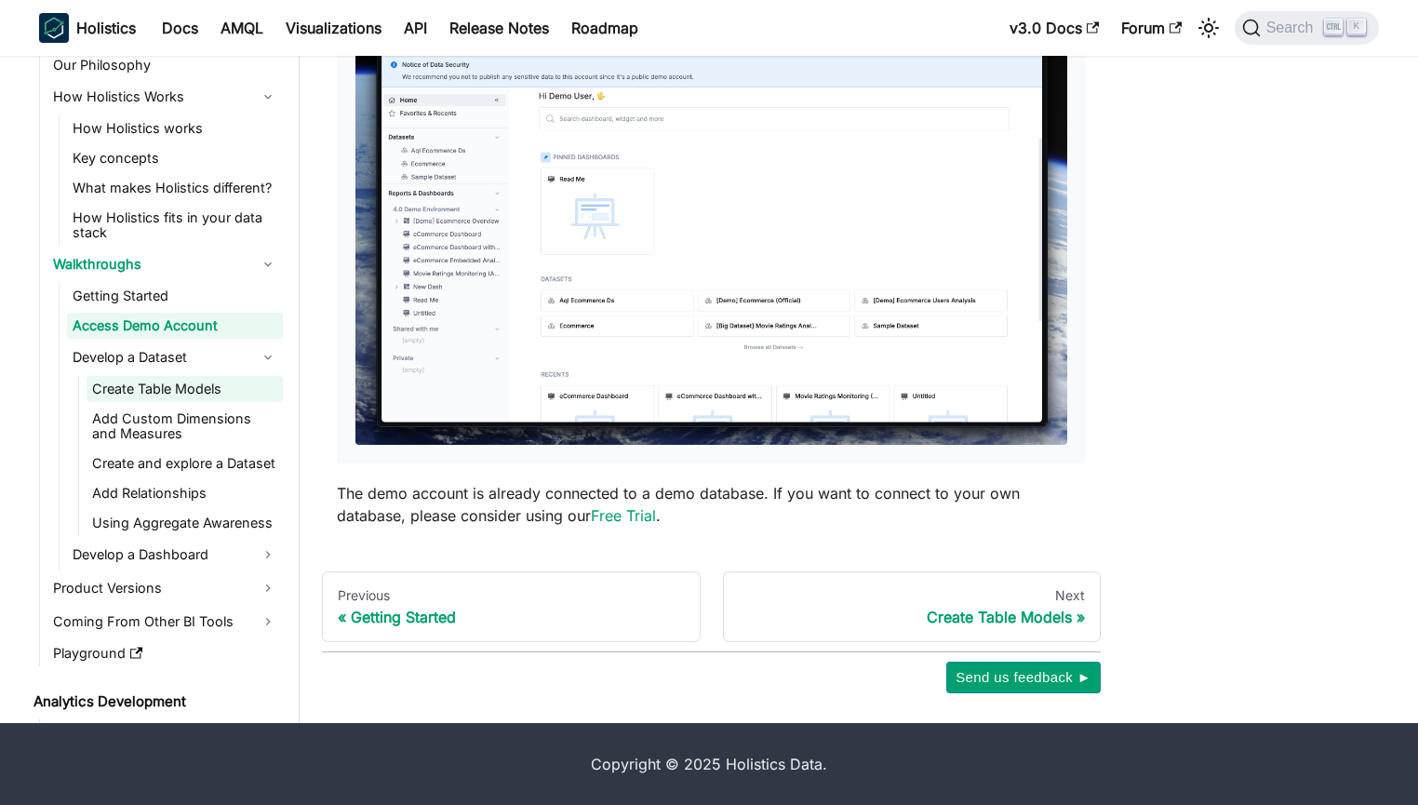
click at [180, 396] on link "Create Table Models" at bounding box center [185, 389] width 196 height 26
